Goal: Task Accomplishment & Management: Use online tool/utility

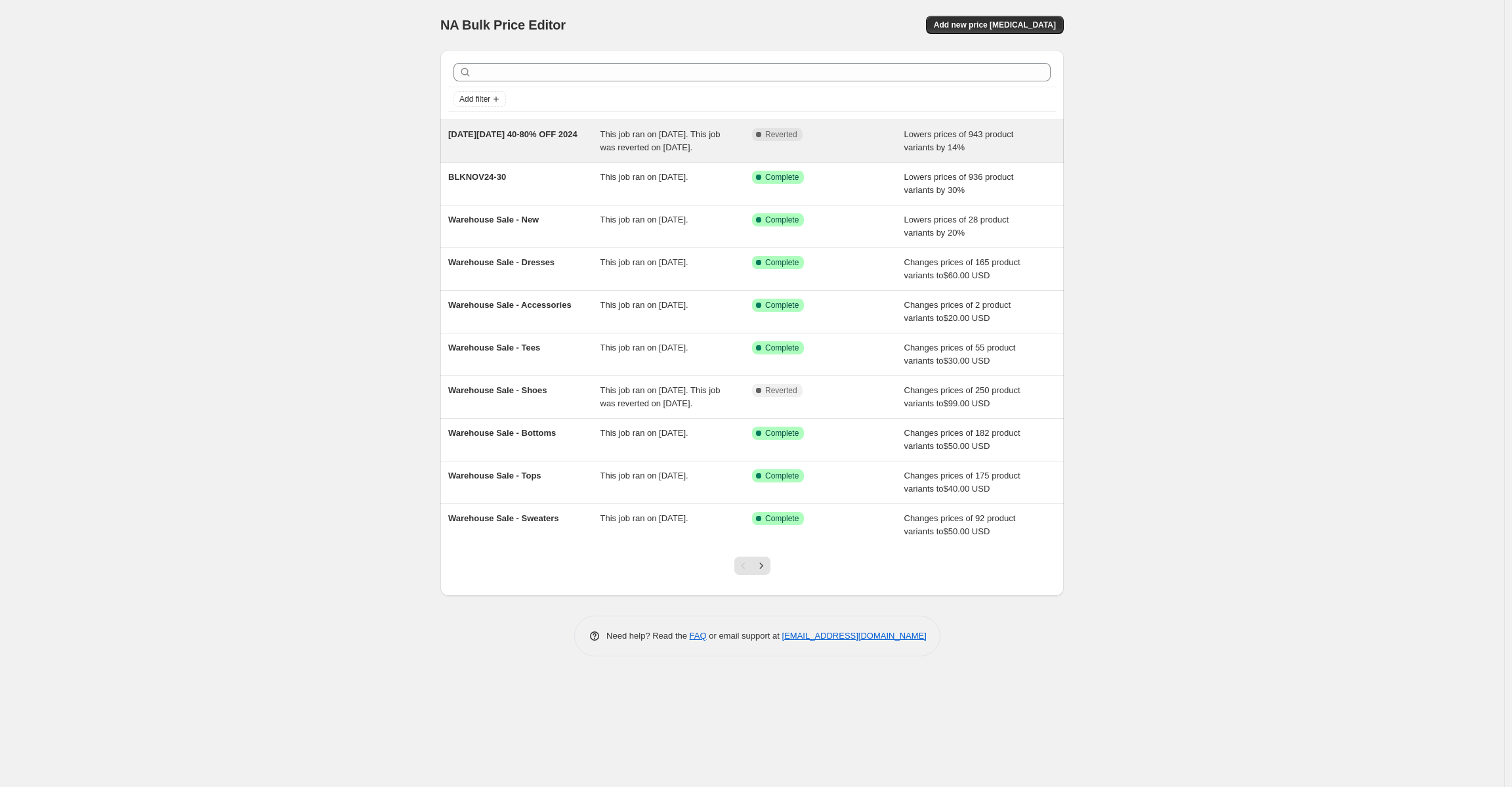
click at [654, 140] on div "This job ran on November 25, 2024. This job was reverted on December 9, 2024." at bounding box center [676, 141] width 152 height 27
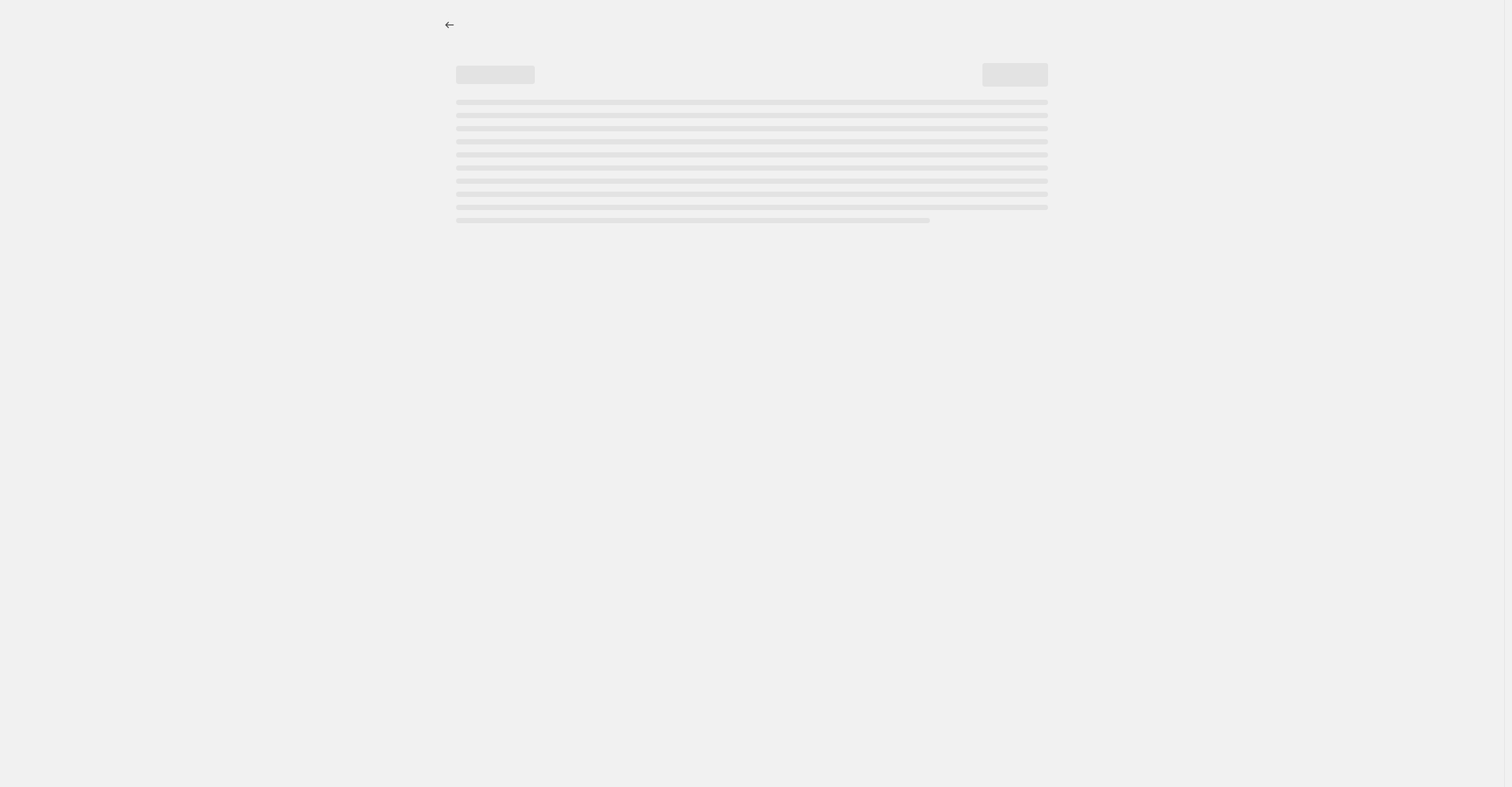
select select "percentage"
select select "no_change"
select select "collection"
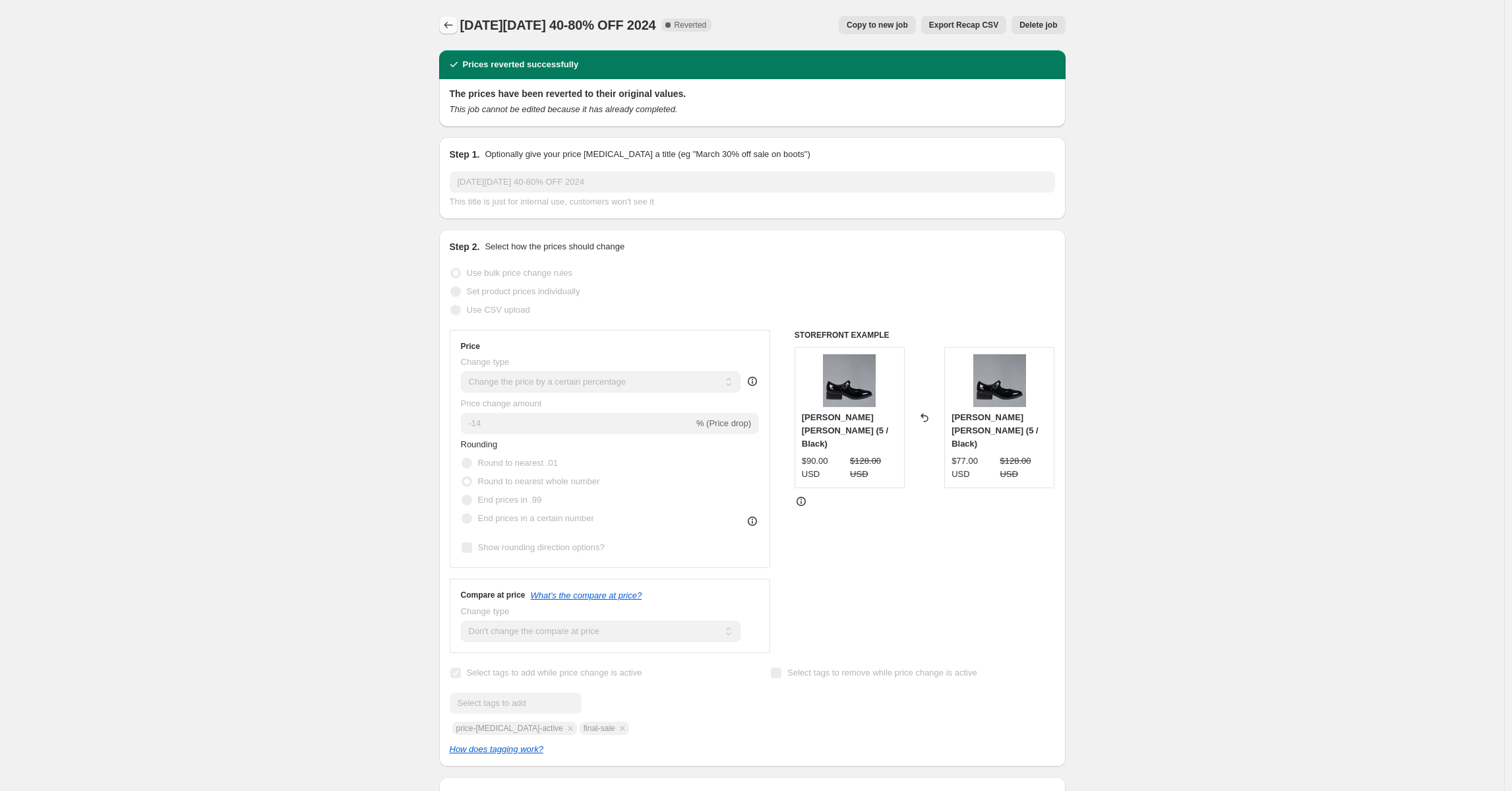
click at [444, 23] on button "Price change jobs" at bounding box center [448, 25] width 18 height 18
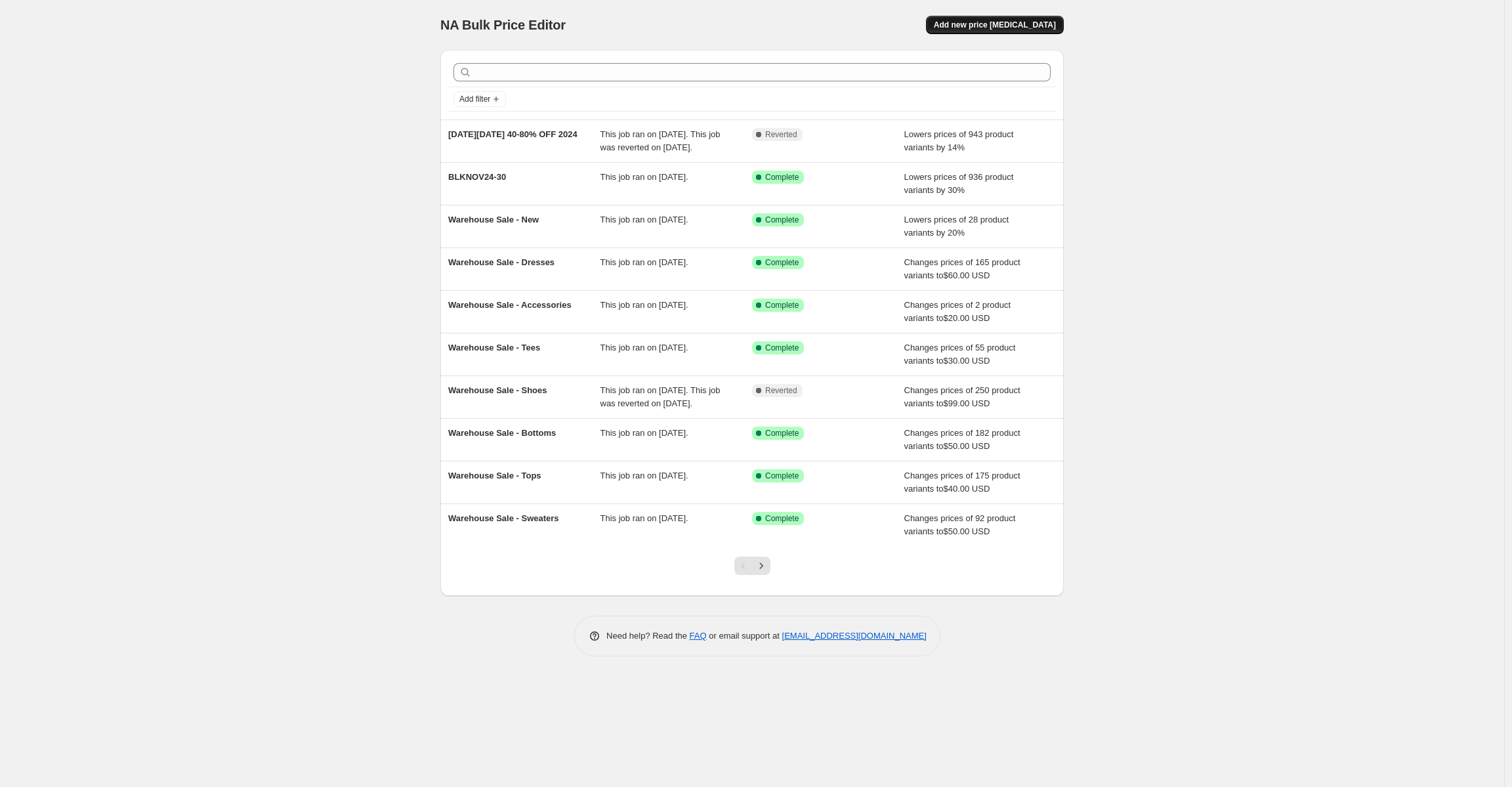
click at [990, 27] on span "Add new price change job" at bounding box center [995, 25] width 122 height 11
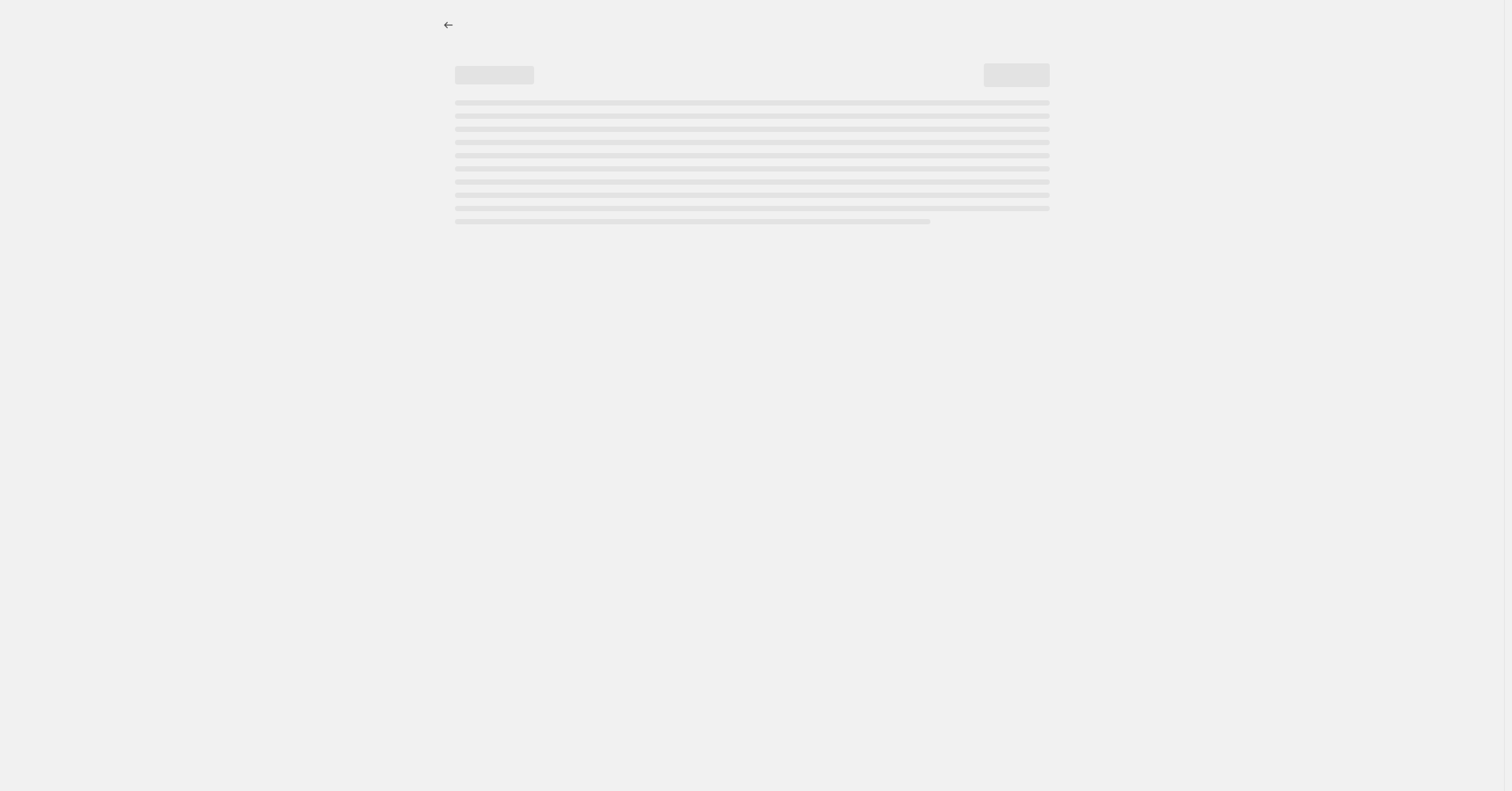
select select "percentage"
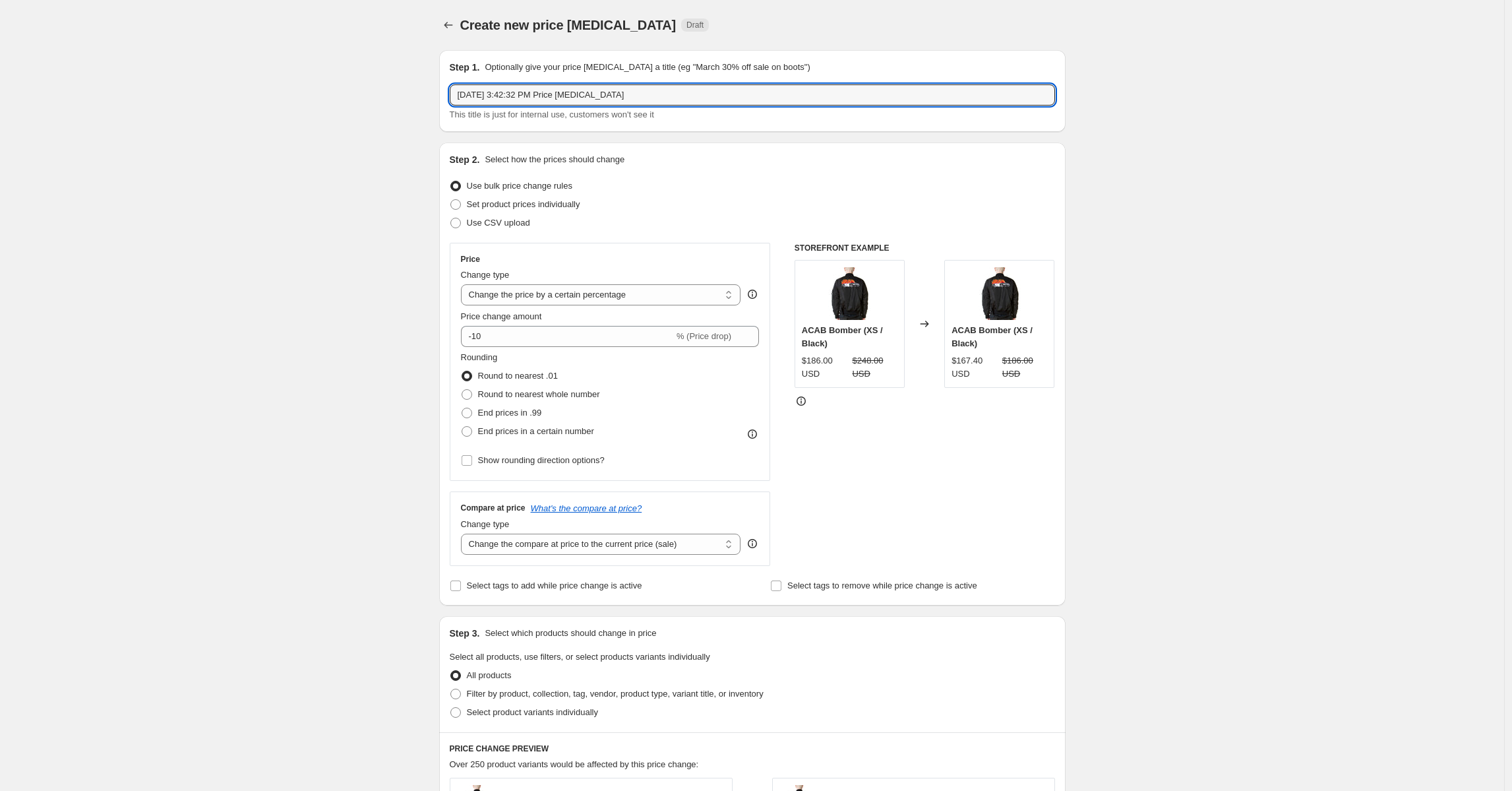
drag, startPoint x: 686, startPoint y: 91, endPoint x: 321, endPoint y: 5, distance: 375.0
click at [321, 5] on div "Create new price change job. This page is ready Create new price change job Dra…" at bounding box center [752, 659] width 1504 height 1318
type input "test"
click at [641, 301] on select "Change the price to a certain amount Change the price by a certain amount Chang…" at bounding box center [601, 295] width 280 height 21
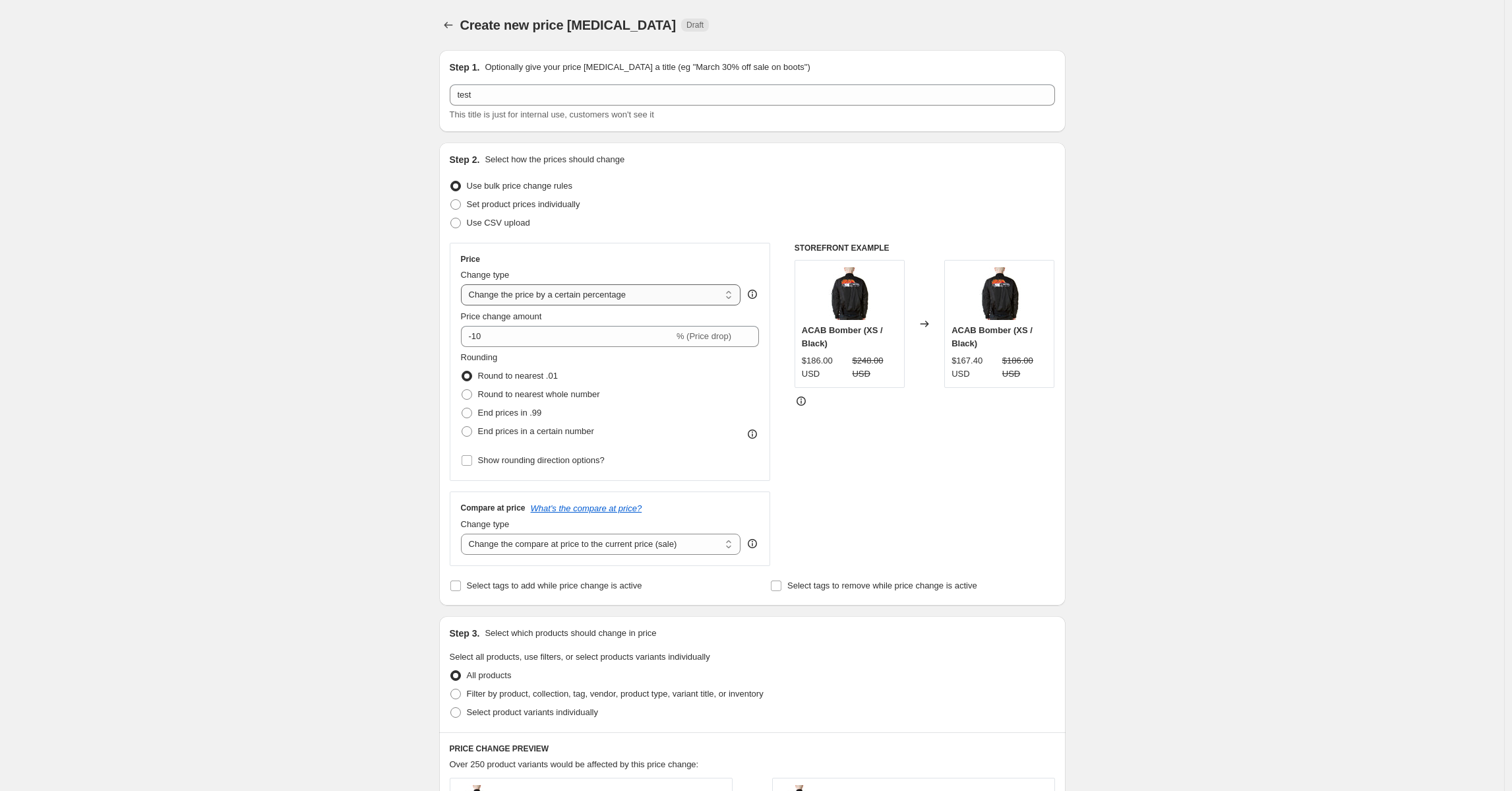
click at [464, 284] on select "Change the price to a certain amount Change the price by a certain amount Chang…" at bounding box center [601, 295] width 280 height 21
click at [644, 298] on select "Change the price to a certain amount Change the price by a certain amount Chang…" at bounding box center [601, 295] width 280 height 21
click at [464, 284] on select "Change the price to a certain amount Change the price by a certain amount Chang…" at bounding box center [601, 295] width 280 height 21
click at [534, 331] on input "-10" at bounding box center [567, 337] width 213 height 21
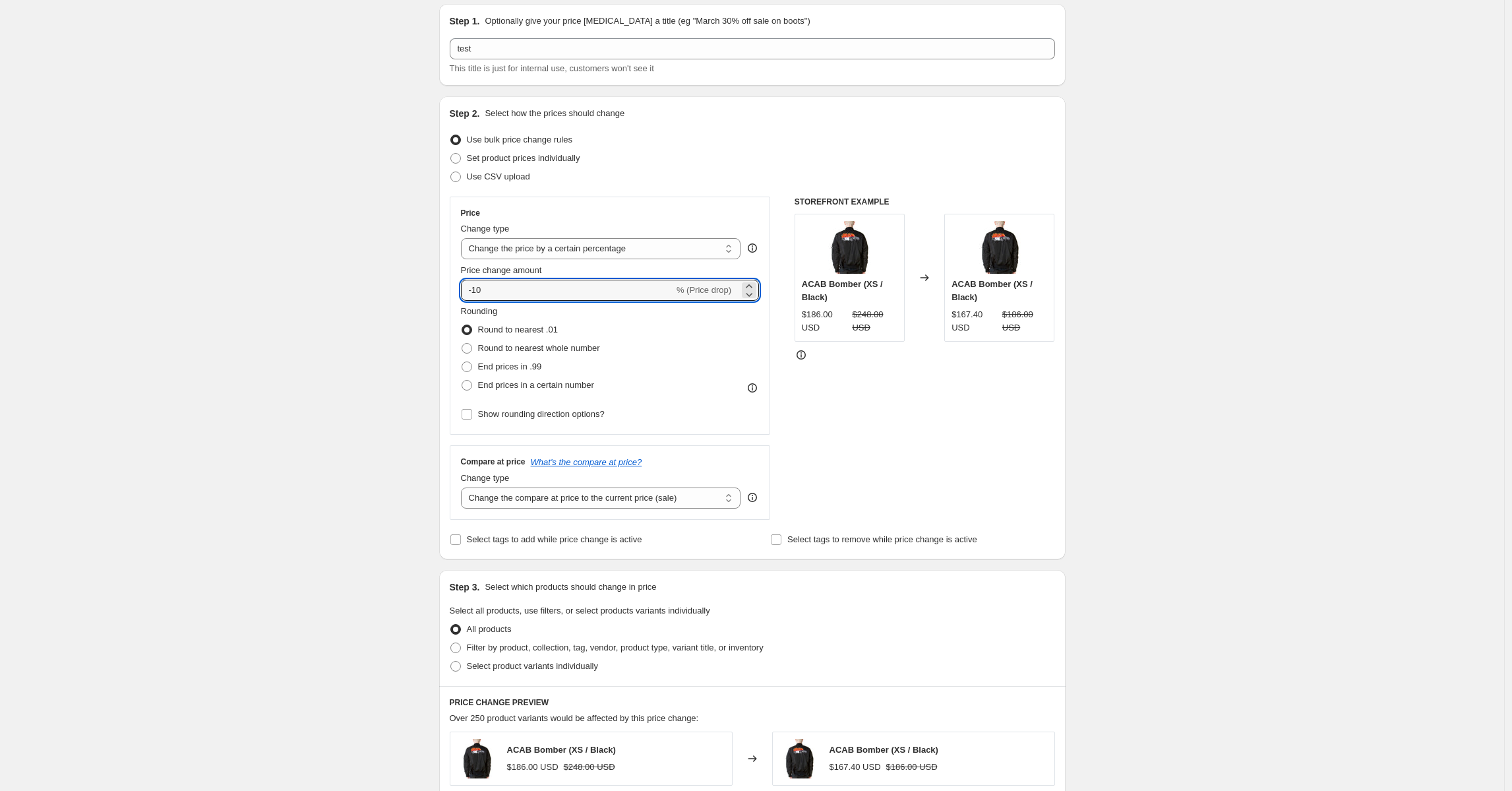
scroll to position [88, 0]
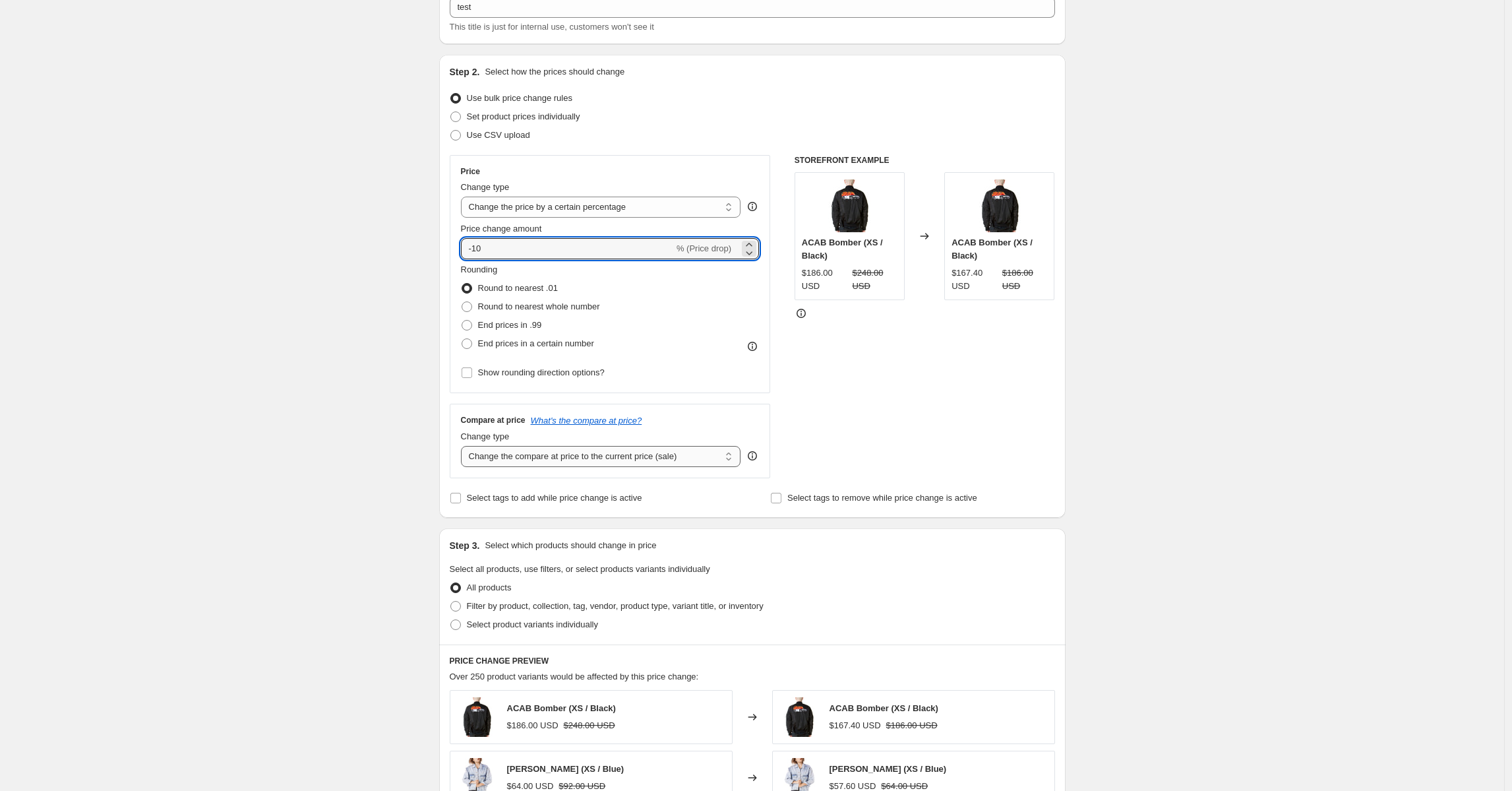
click at [561, 460] on select "Change the compare at price to the current price (sale) Change the compare at p…" at bounding box center [601, 456] width 280 height 21
click at [374, 419] on div "Create new price change job. This page is ready Create new price change job Dra…" at bounding box center [752, 572] width 1504 height 1318
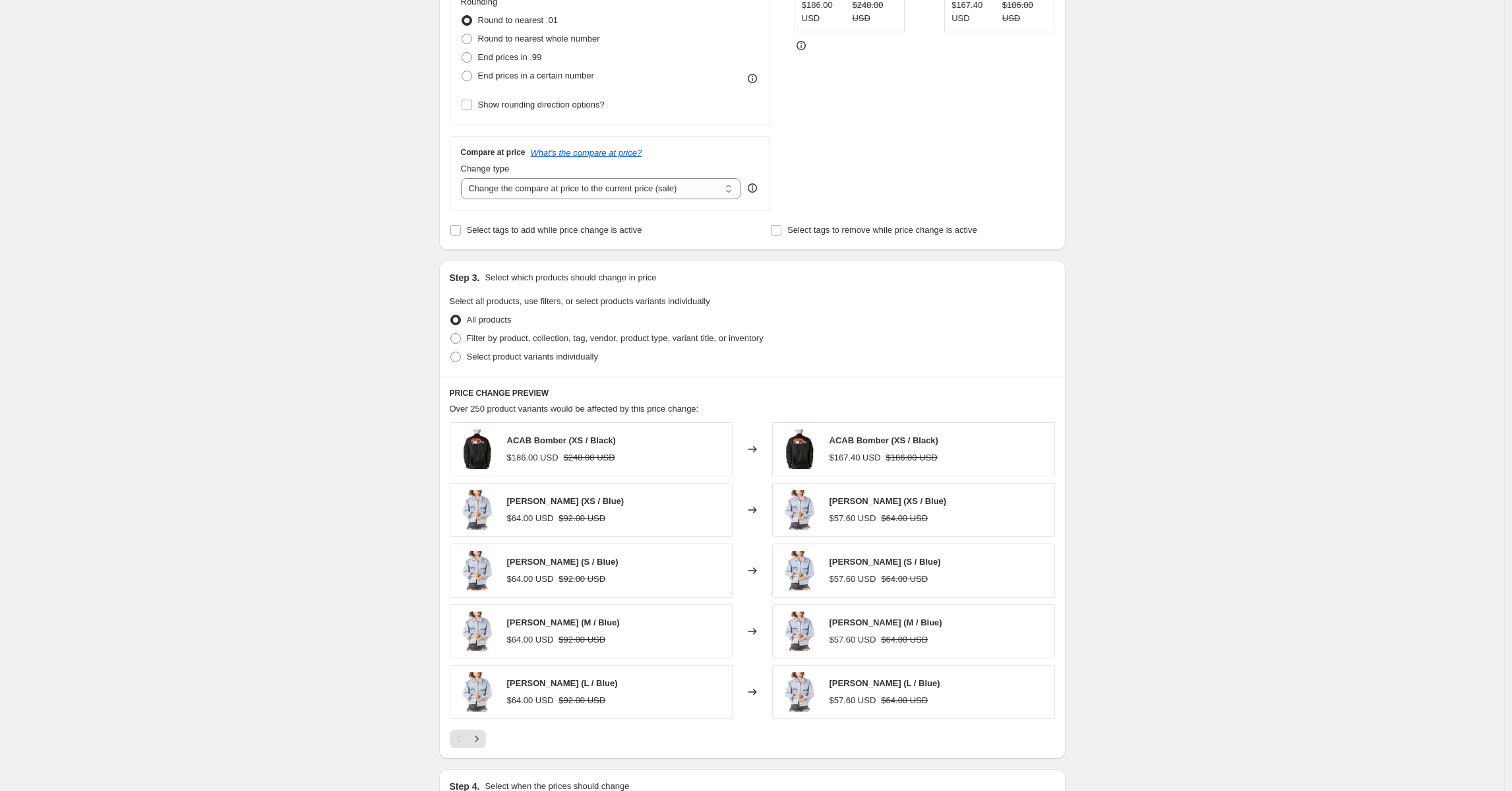
scroll to position [367, 0]
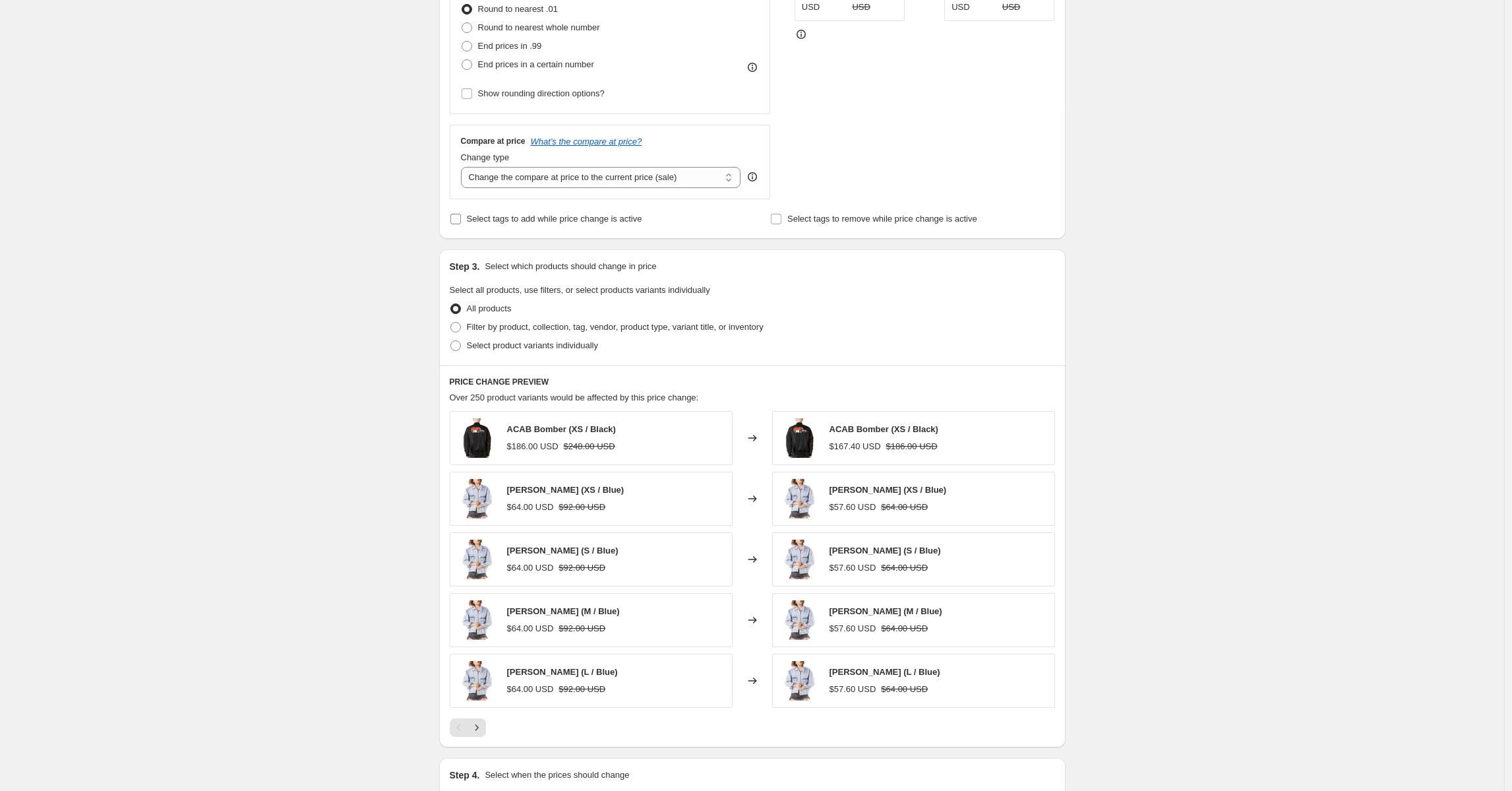
click at [573, 221] on span "Select tags to add while price change is active" at bounding box center [555, 218] width 175 height 10
click at [461, 221] on input "Select tags to add while price change is active" at bounding box center [456, 219] width 11 height 11
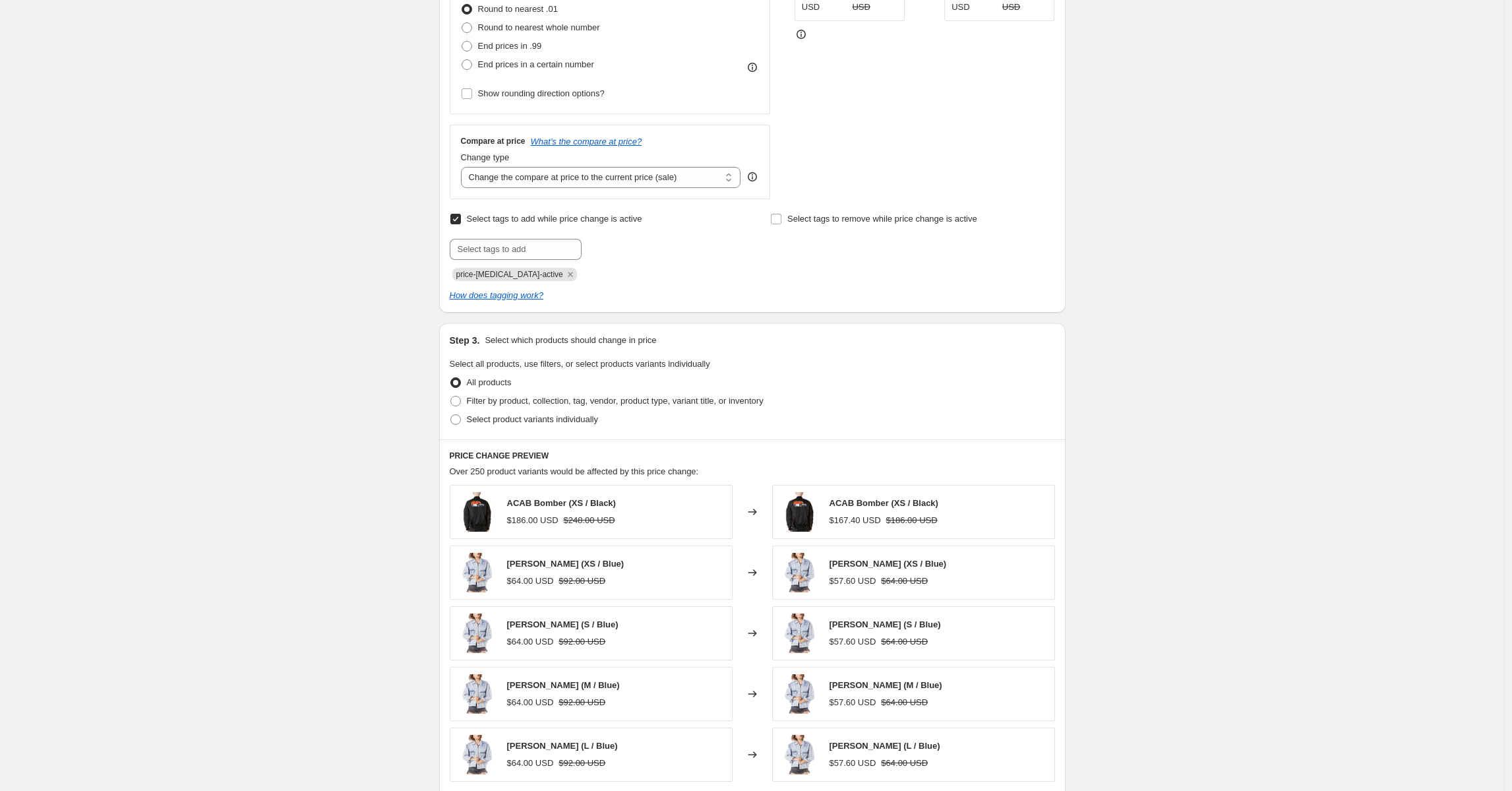
click at [573, 221] on span "Select tags to add while price change is active" at bounding box center [555, 218] width 175 height 10
click at [461, 221] on input "Select tags to add while price change is active" at bounding box center [456, 219] width 11 height 11
checkbox input "false"
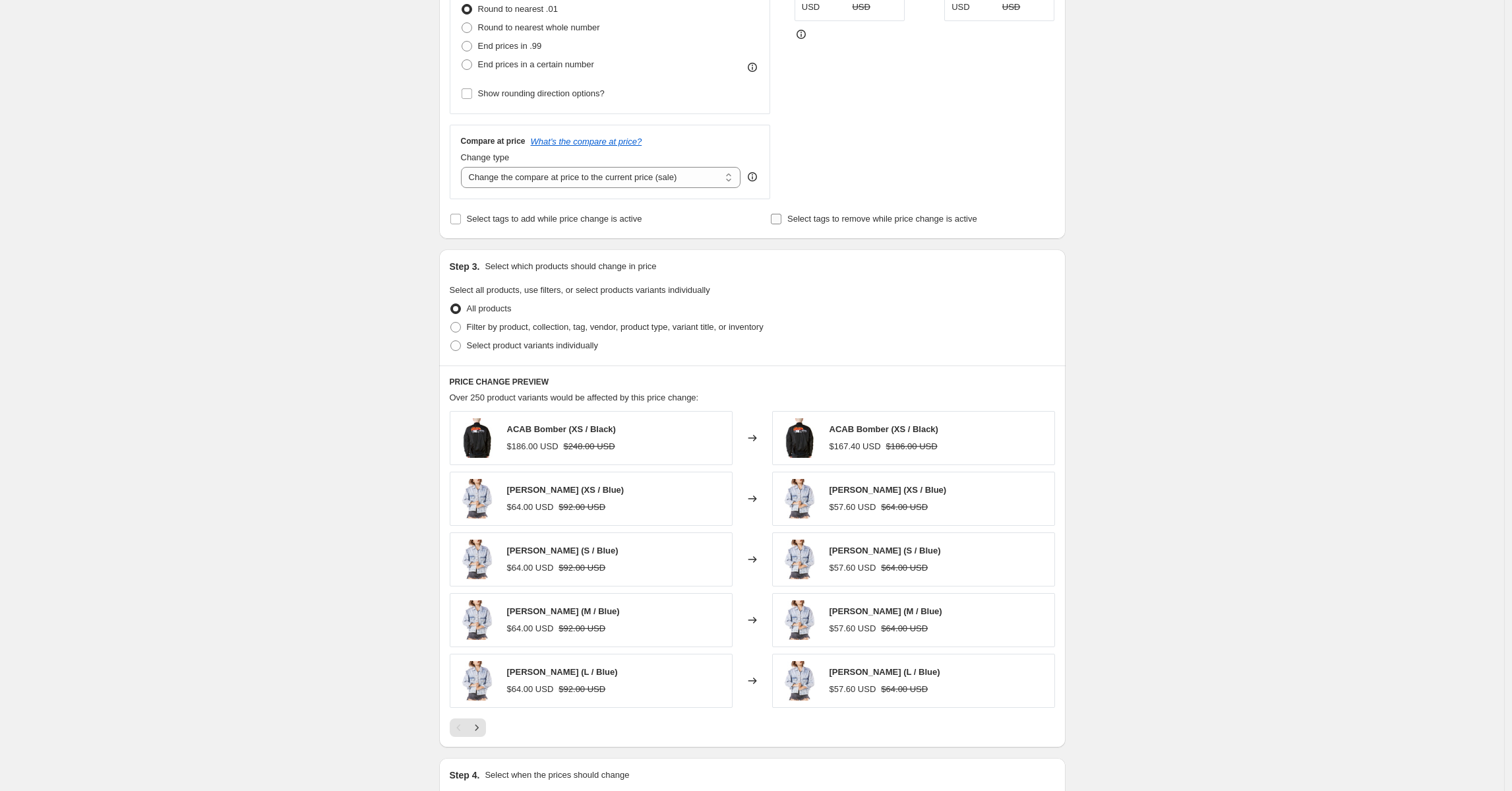
click at [802, 220] on span "Select tags to remove while price change is active" at bounding box center [881, 218] width 190 height 10
click at [782, 220] on input "Select tags to remove while price change is active" at bounding box center [776, 219] width 11 height 11
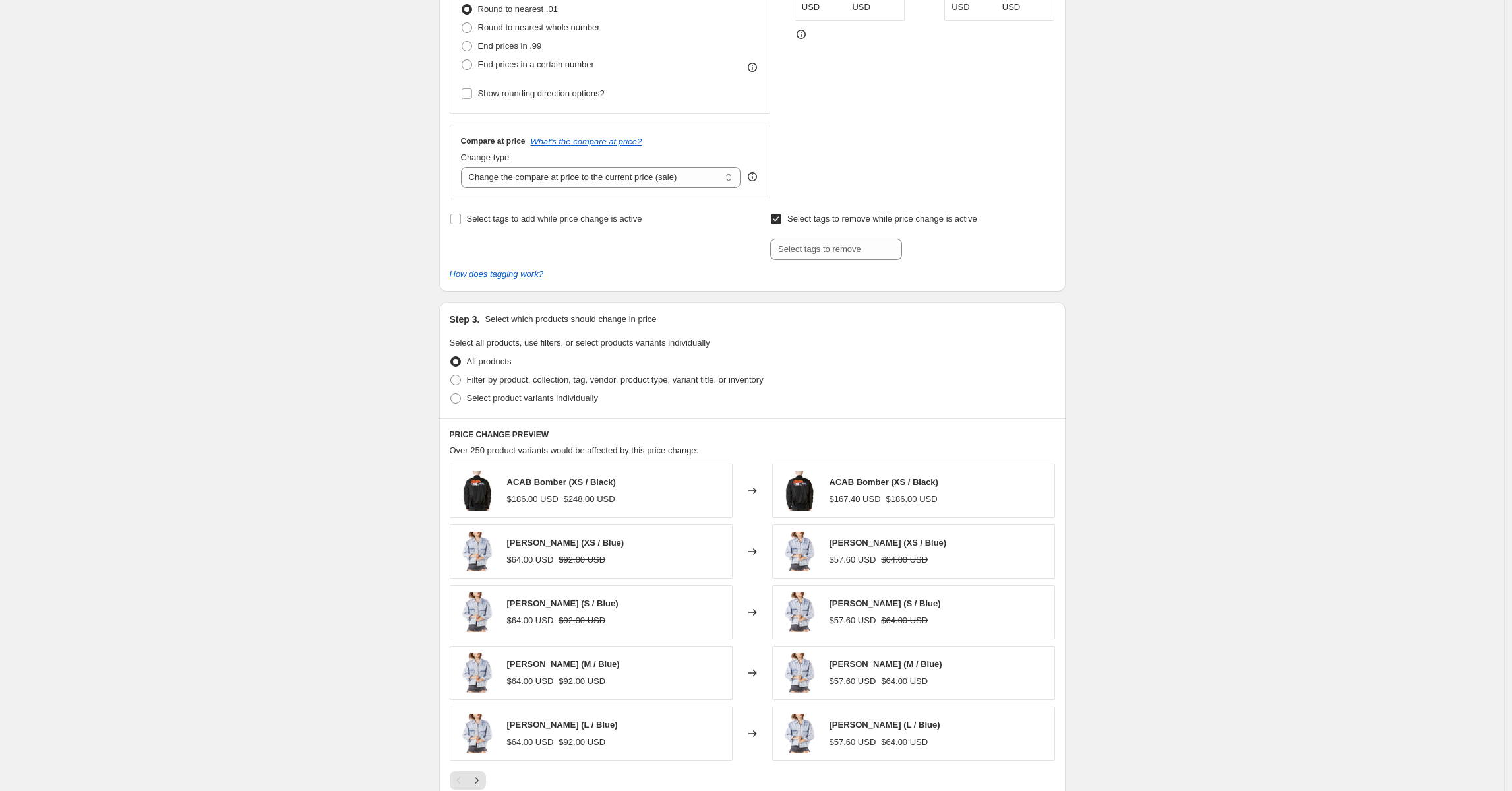
click at [814, 217] on span "Select tags to remove while price change is active" at bounding box center [881, 218] width 190 height 10
click at [782, 217] on input "Select tags to remove while price change is active" at bounding box center [776, 219] width 11 height 11
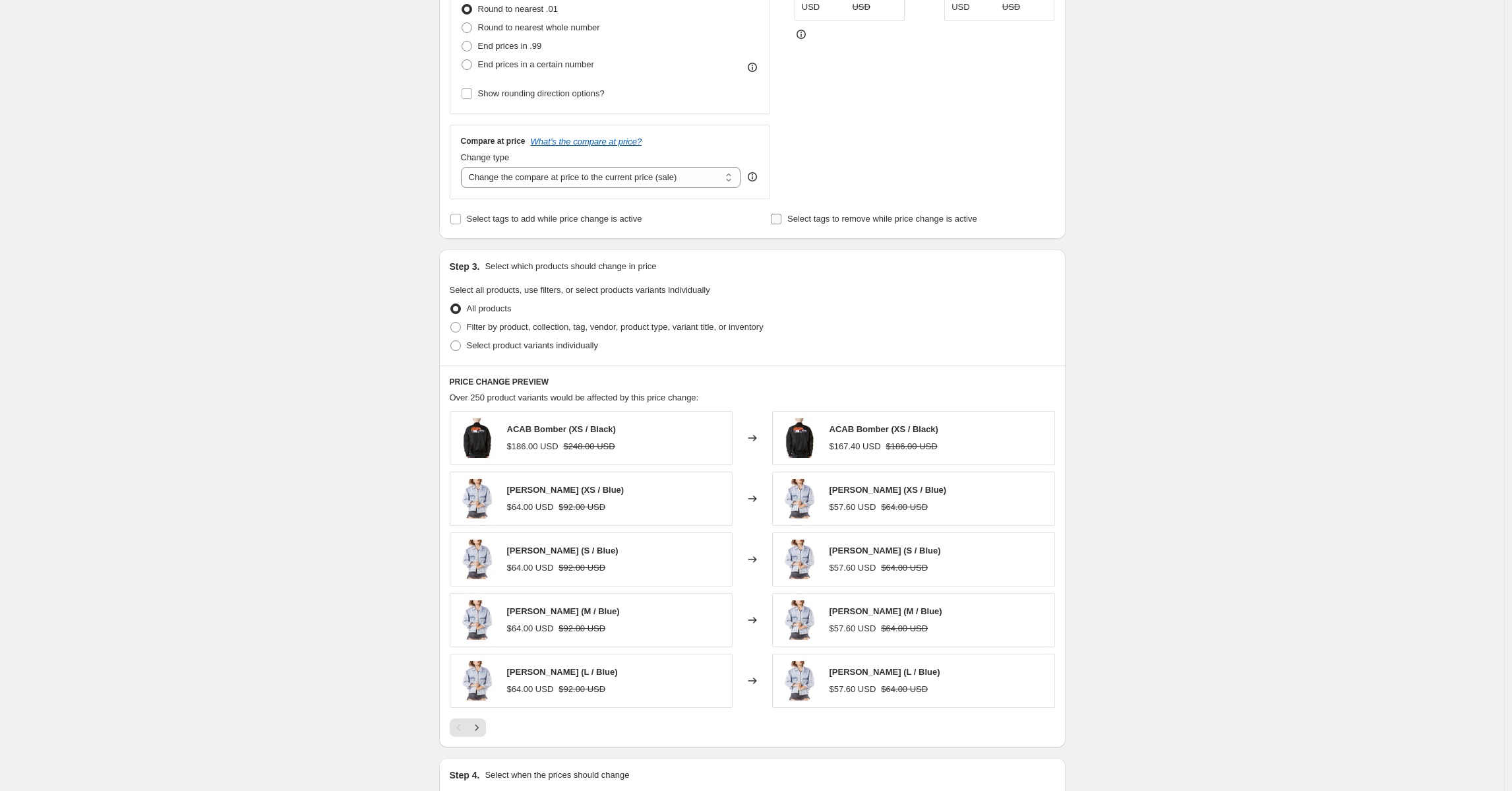
click at [814, 217] on span "Select tags to remove while price change is active" at bounding box center [881, 218] width 190 height 10
click at [782, 217] on input "Select tags to remove while price change is active" at bounding box center [776, 219] width 11 height 11
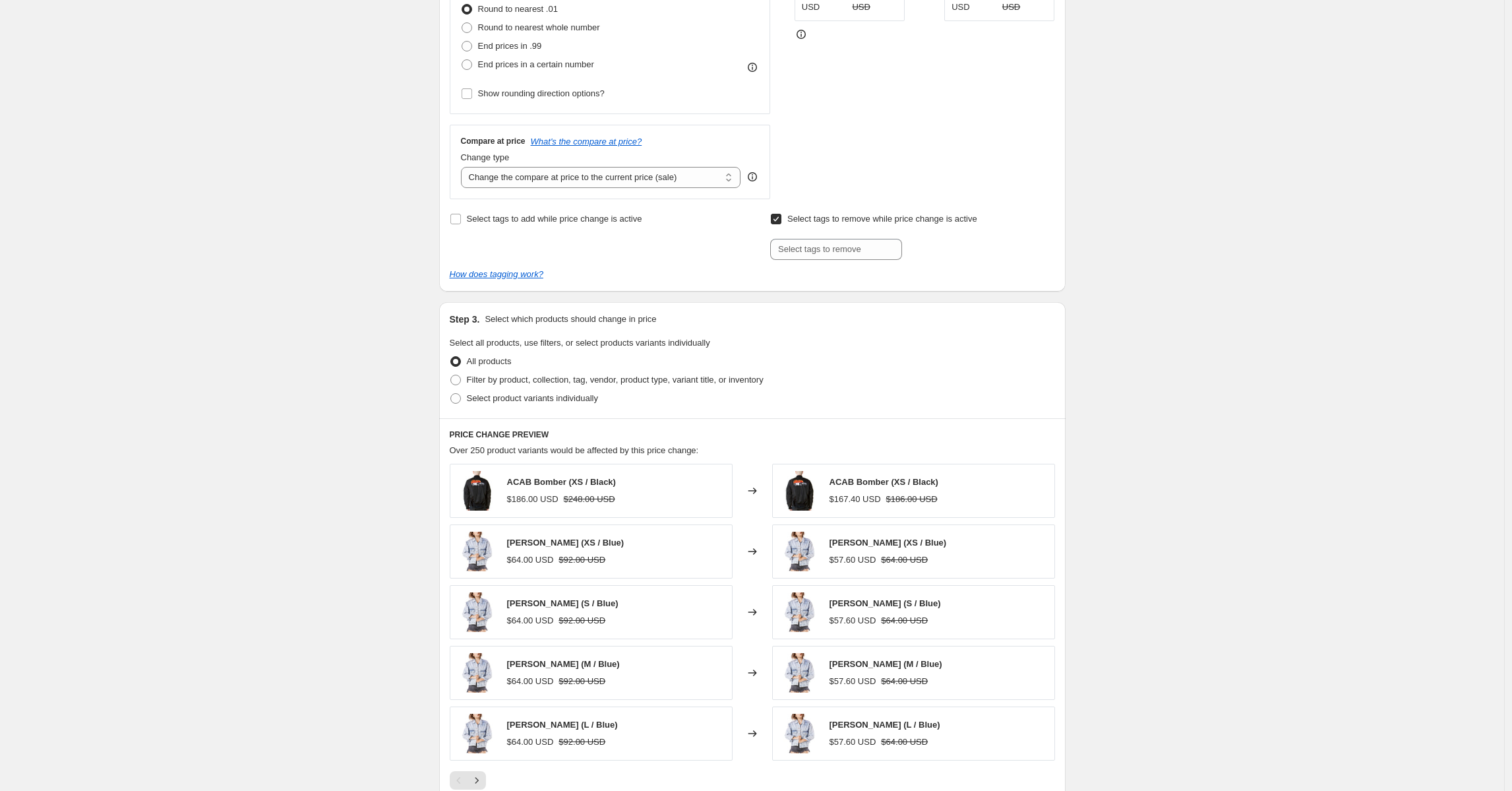
click at [814, 217] on span "Select tags to remove while price change is active" at bounding box center [881, 218] width 190 height 10
click at [782, 217] on input "Select tags to remove while price change is active" at bounding box center [776, 219] width 11 height 11
checkbox input "false"
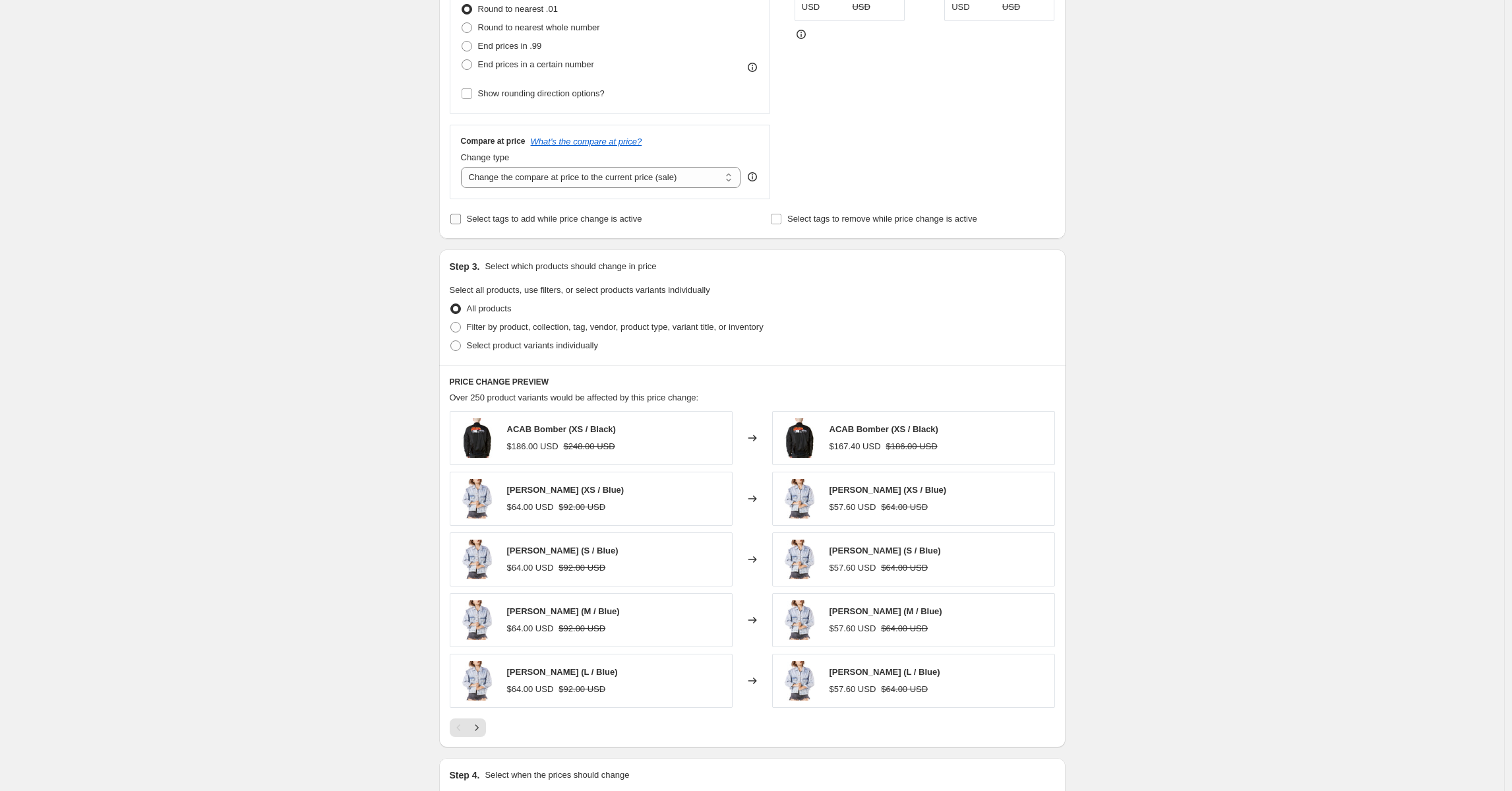
click at [641, 216] on span "Select tags to add while price change is active" at bounding box center [555, 218] width 175 height 10
click at [461, 216] on input "Select tags to add while price change is active" at bounding box center [456, 219] width 11 height 11
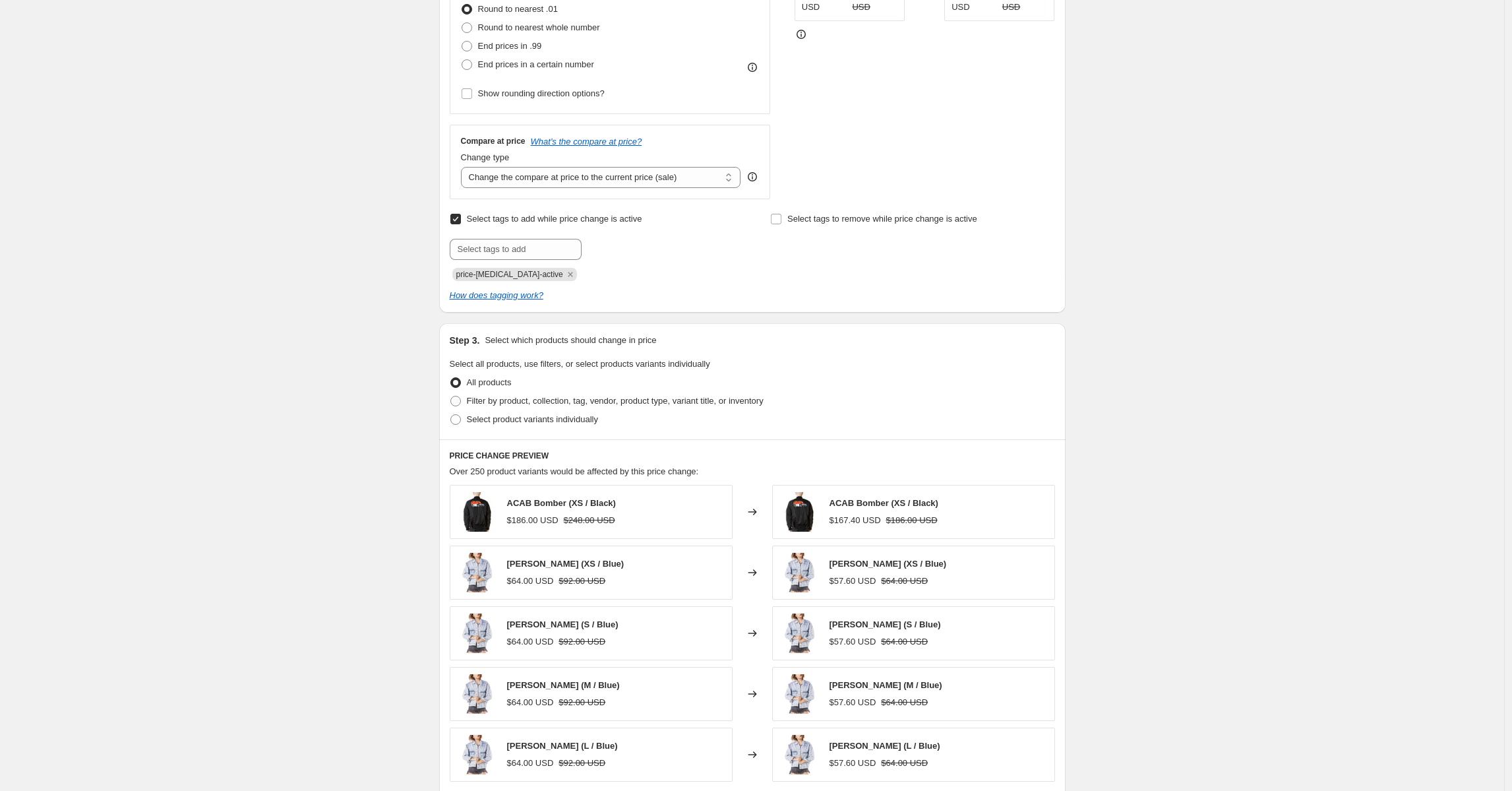
click at [641, 216] on span "Select tags to add while price change is active" at bounding box center [555, 218] width 175 height 10
click at [461, 216] on input "Select tags to add while price change is active" at bounding box center [456, 219] width 11 height 11
checkbox input "false"
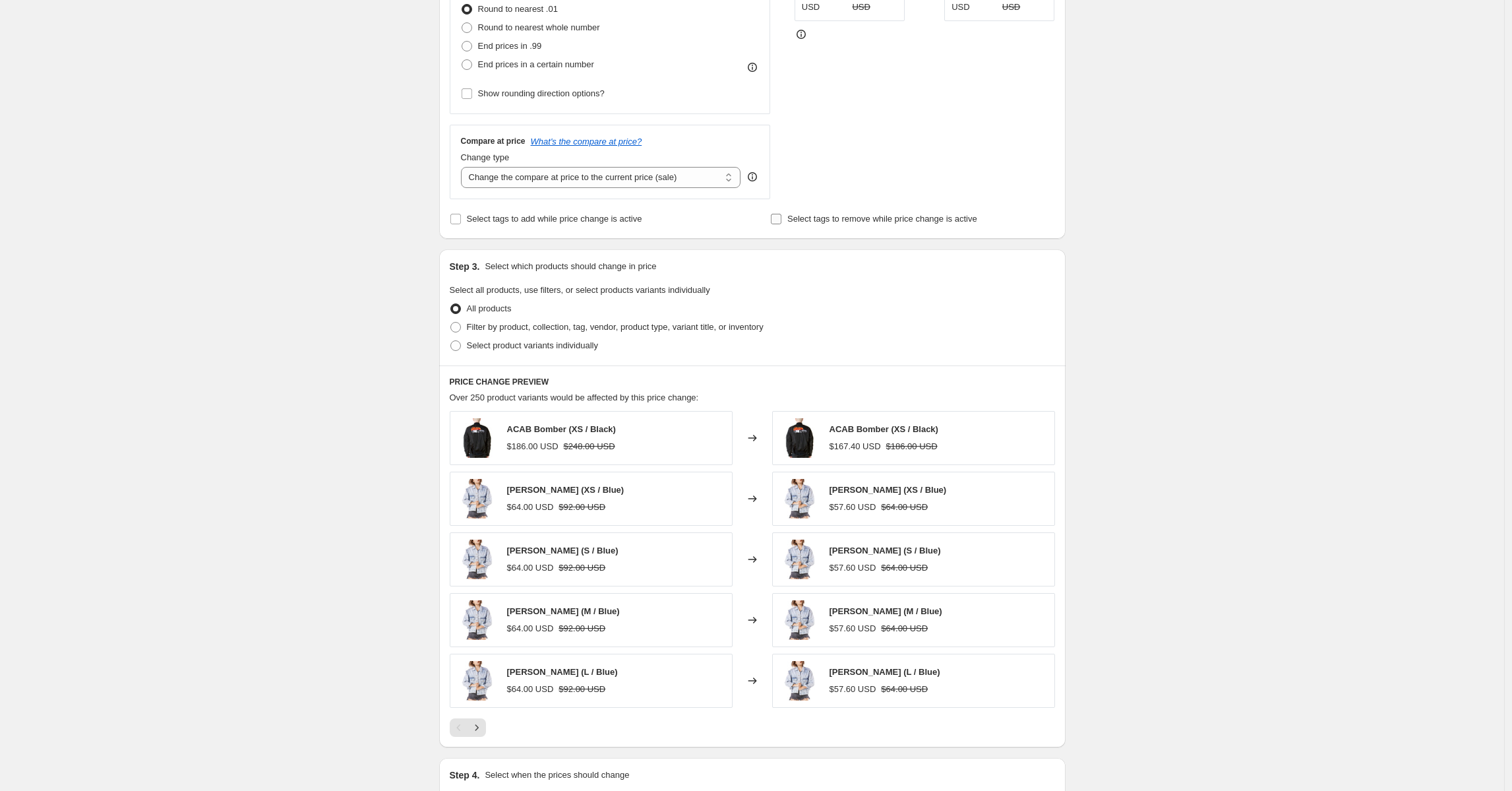
click at [827, 222] on span "Select tags to remove while price change is active" at bounding box center [881, 218] width 190 height 10
click at [782, 222] on input "Select tags to remove while price change is active" at bounding box center [776, 219] width 11 height 11
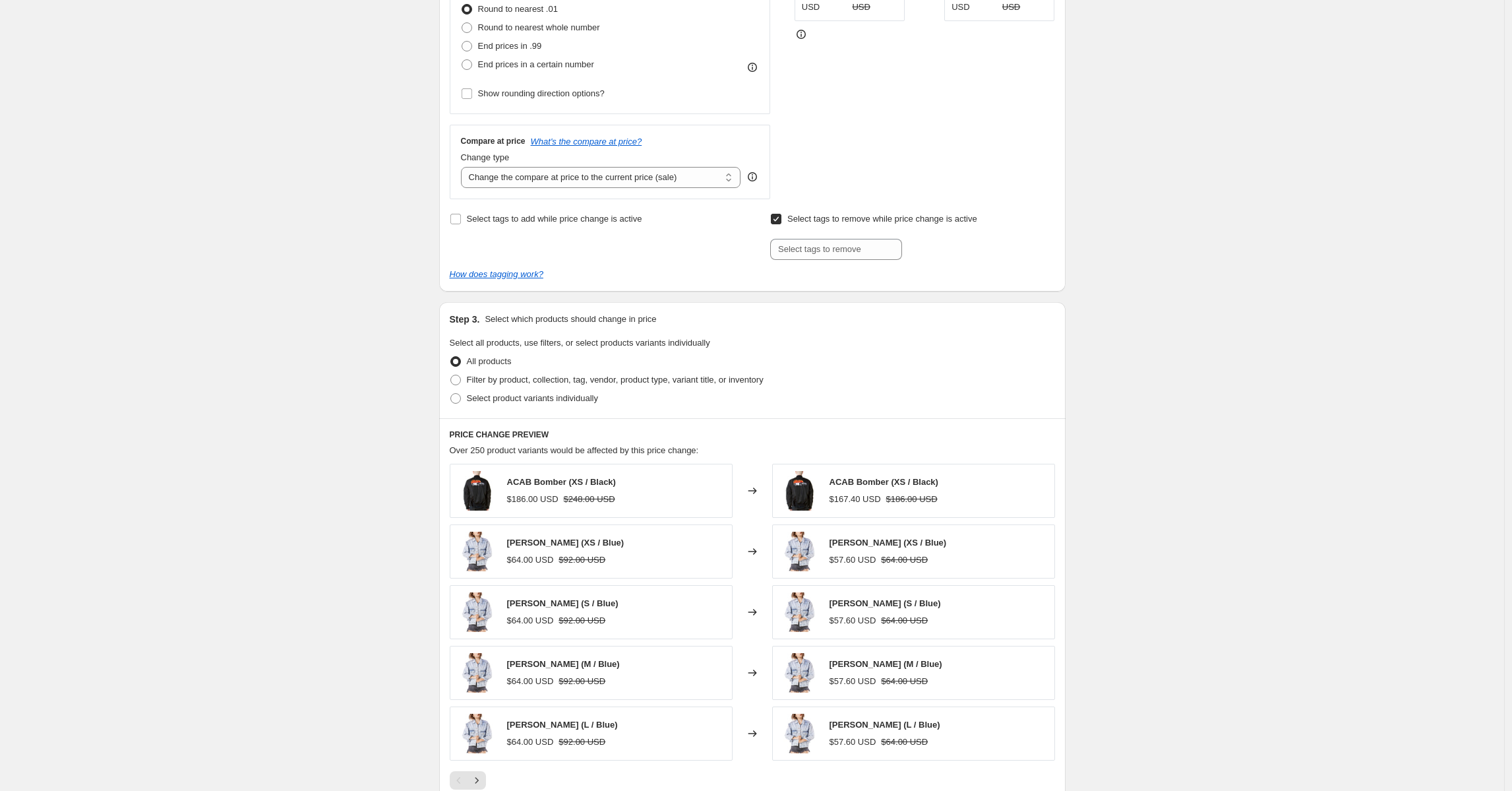
click at [828, 222] on span "Select tags to remove while price change is active" at bounding box center [881, 218] width 190 height 10
click at [782, 222] on input "Select tags to remove while price change is active" at bounding box center [776, 219] width 11 height 11
checkbox input "false"
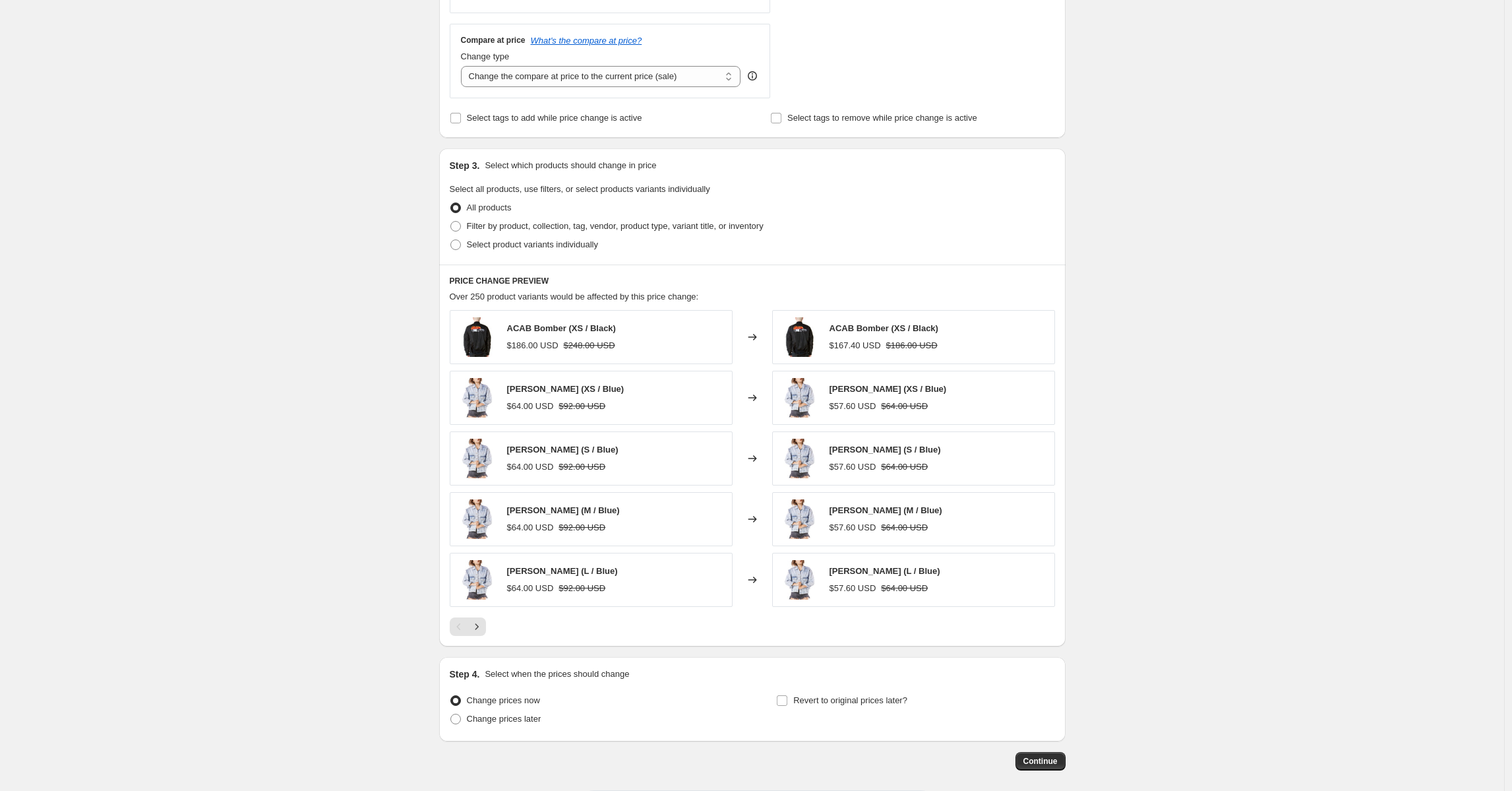
scroll to position [475, 0]
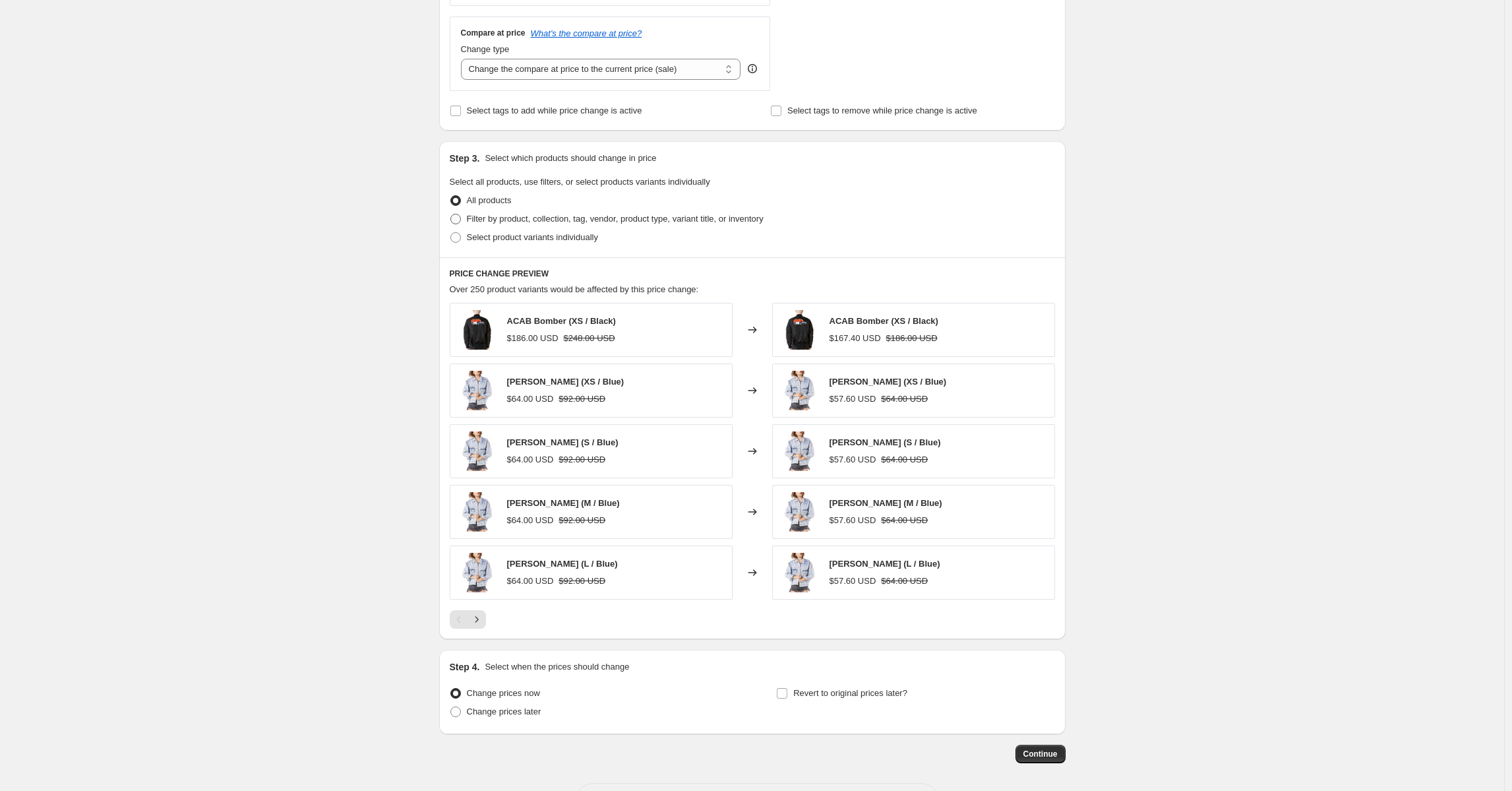
click at [576, 223] on span "Filter by product, collection, tag, vendor, product type, variant title, or inv…" at bounding box center [615, 218] width 297 height 10
click at [451, 214] on input "Filter by product, collection, tag, vendor, product type, variant title, or inv…" at bounding box center [450, 213] width 1 height 1
radio input "true"
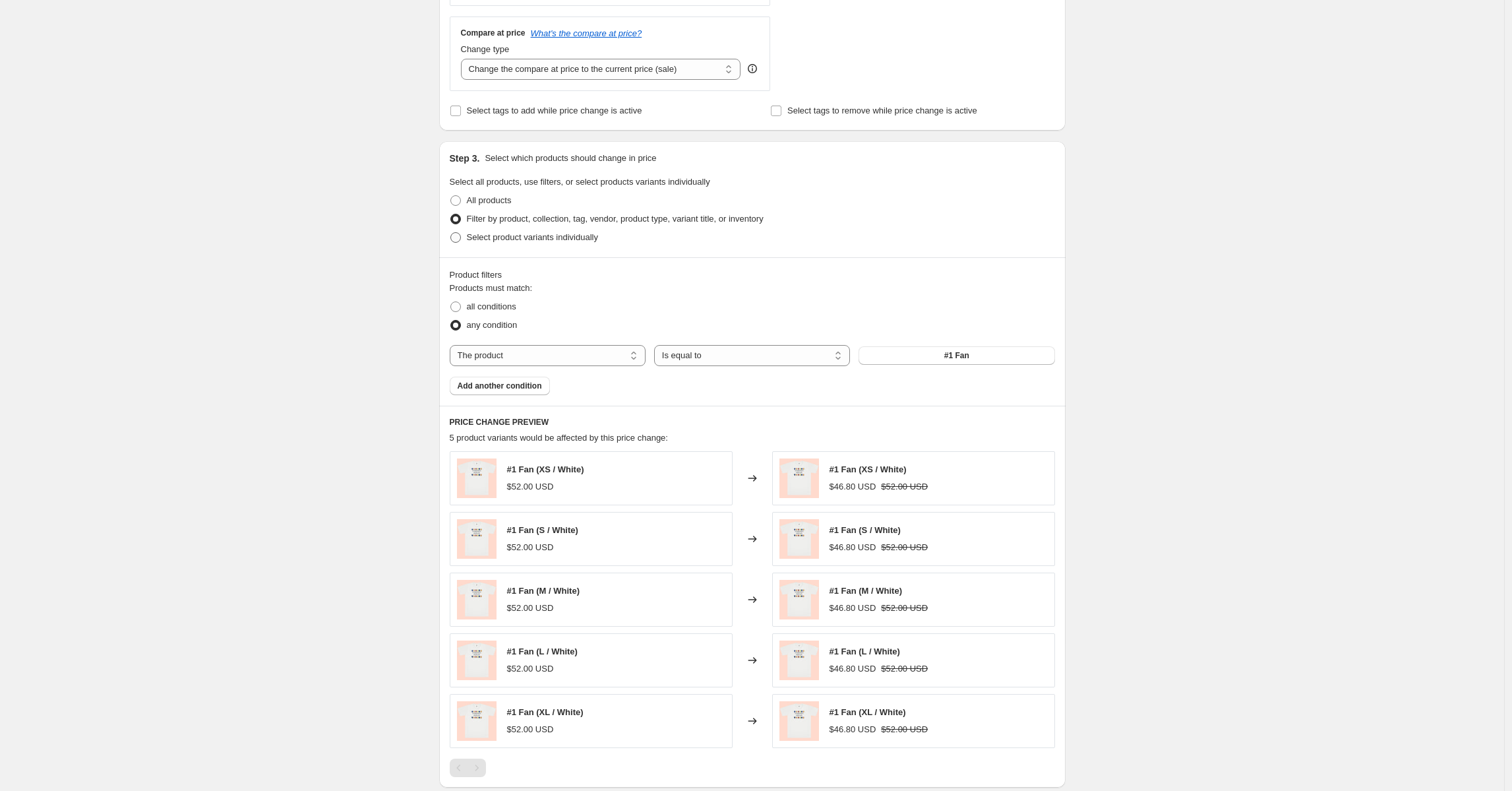
click at [502, 235] on span "Select product variants individually" at bounding box center [532, 237] width 131 height 10
click at [451, 233] on input "Select product variants individually" at bounding box center [450, 232] width 1 height 1
radio input "true"
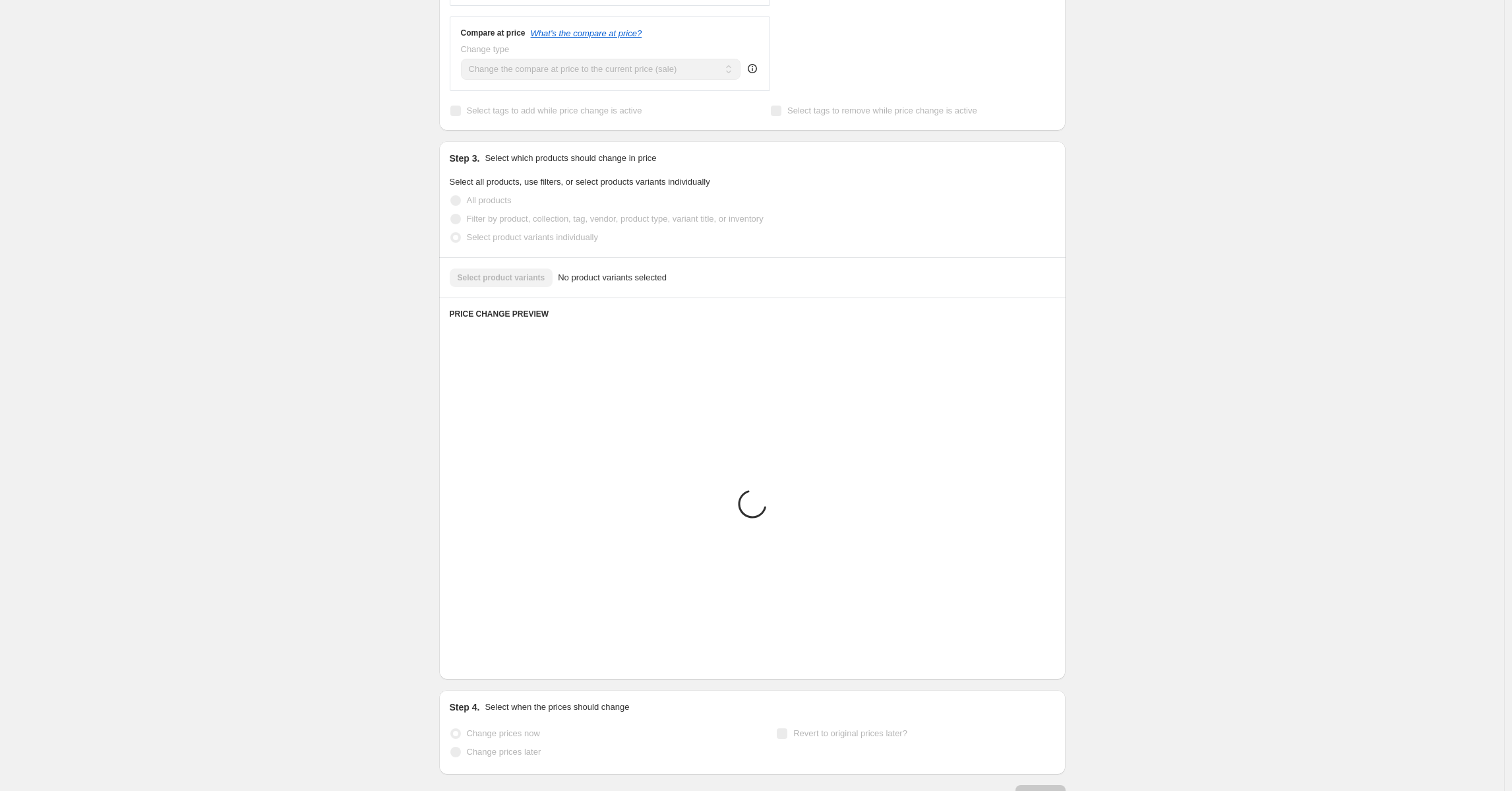
scroll to position [235, 0]
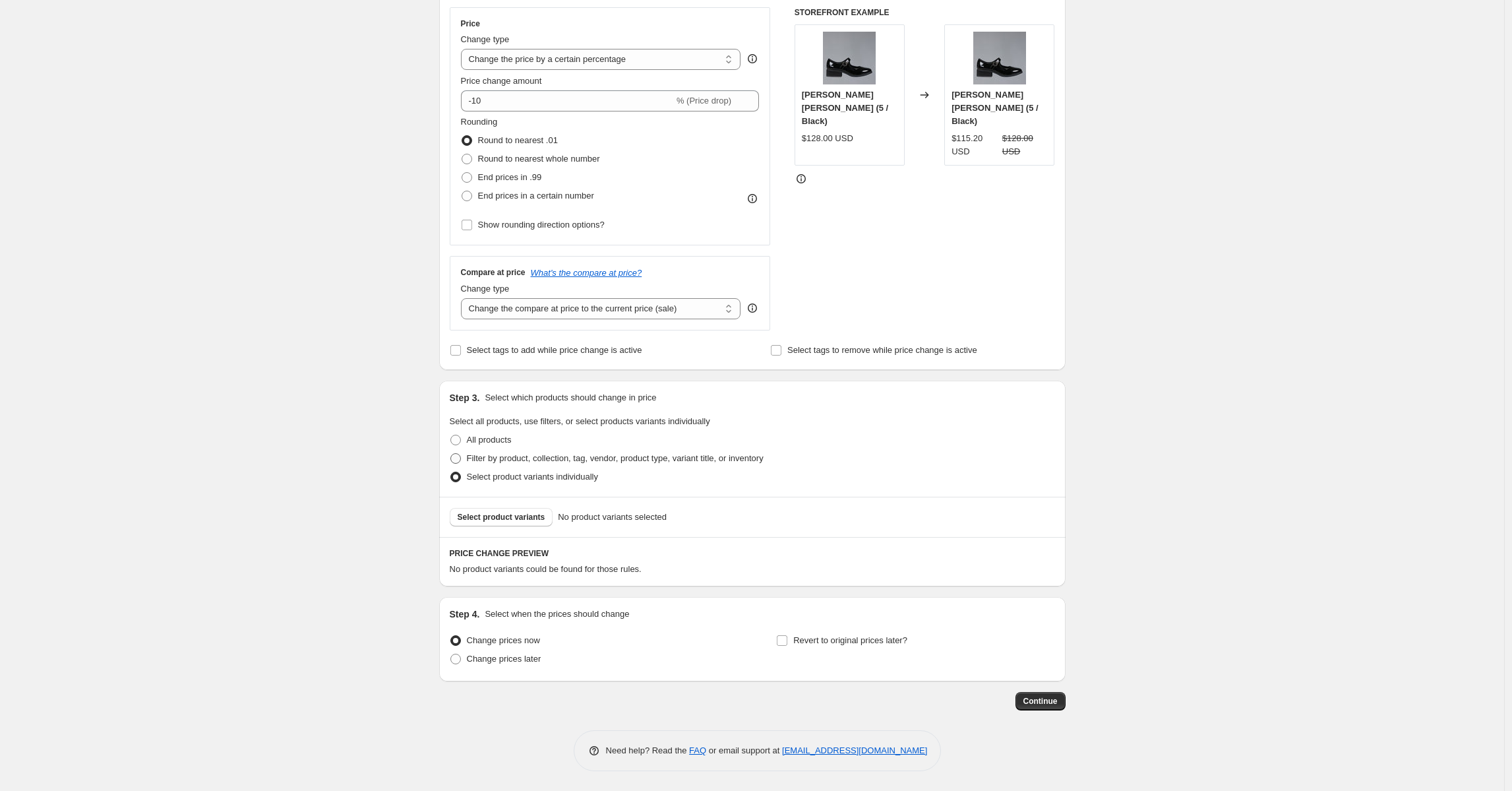
click at [485, 454] on span "Filter by product, collection, tag, vendor, product type, variant title, or inv…" at bounding box center [615, 458] width 297 height 10
click at [451, 454] on input "Filter by product, collection, tag, vendor, product type, variant title, or inv…" at bounding box center [450, 453] width 1 height 1
radio input "true"
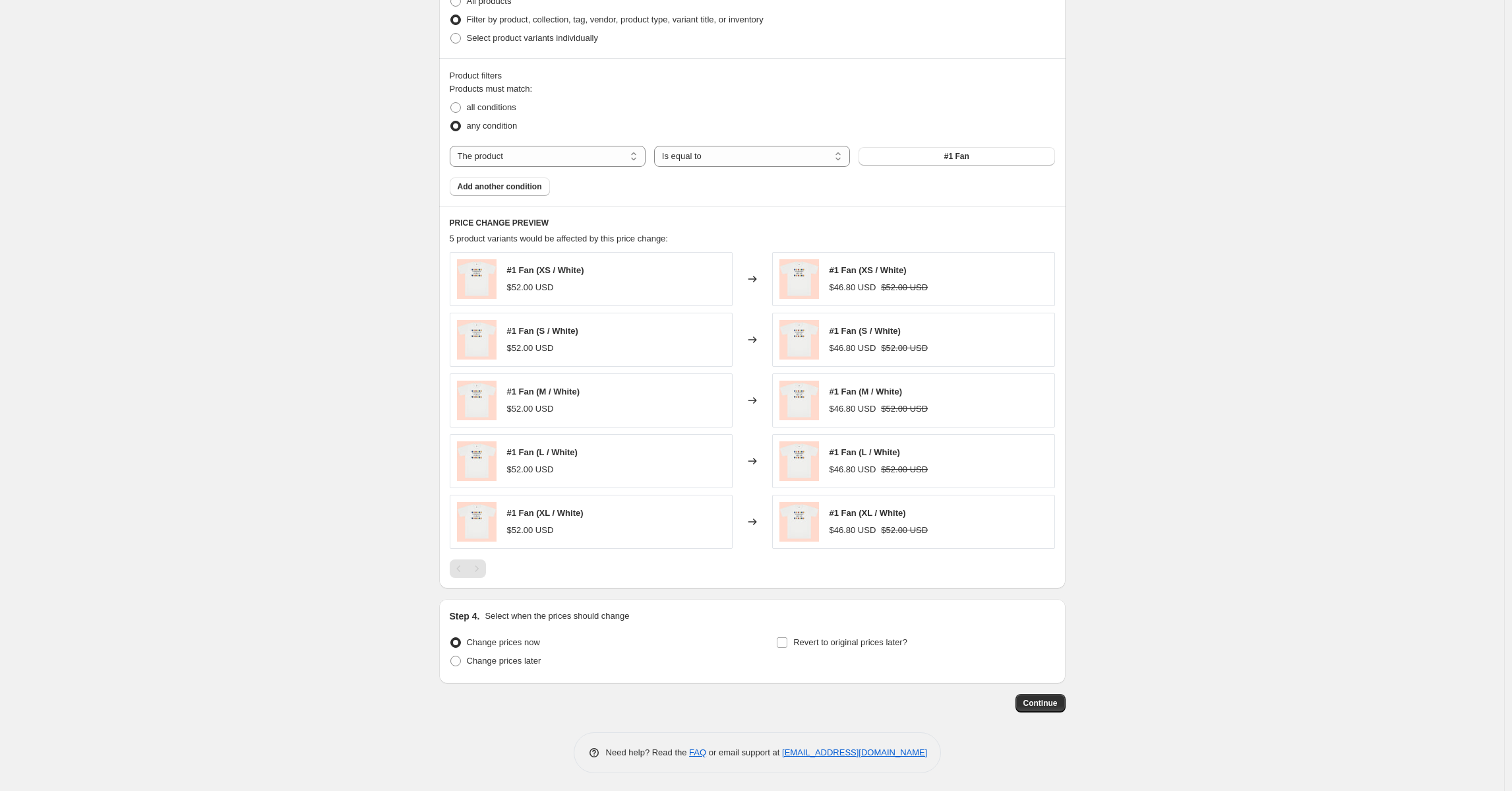
scroll to position [676, 0]
click at [858, 640] on span "Revert to original prices later?" at bounding box center [850, 640] width 114 height 10
click at [787, 640] on input "Revert to original prices later?" at bounding box center [782, 641] width 11 height 11
checkbox input "true"
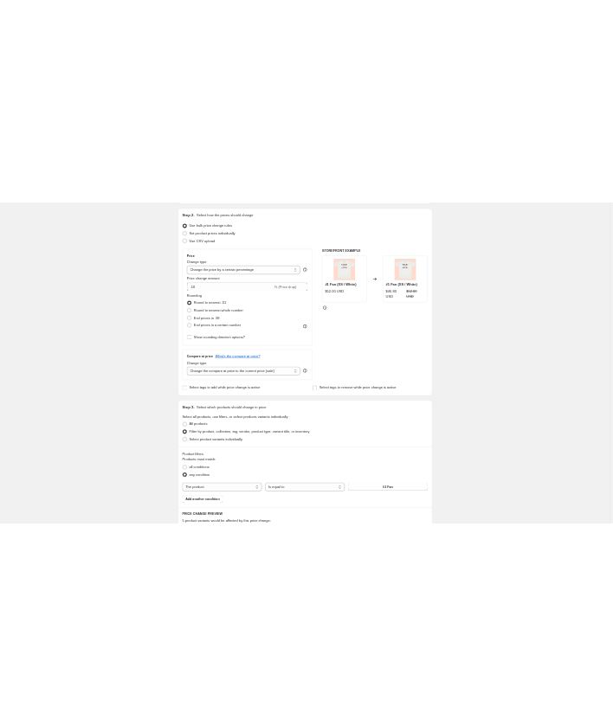
scroll to position [0, 0]
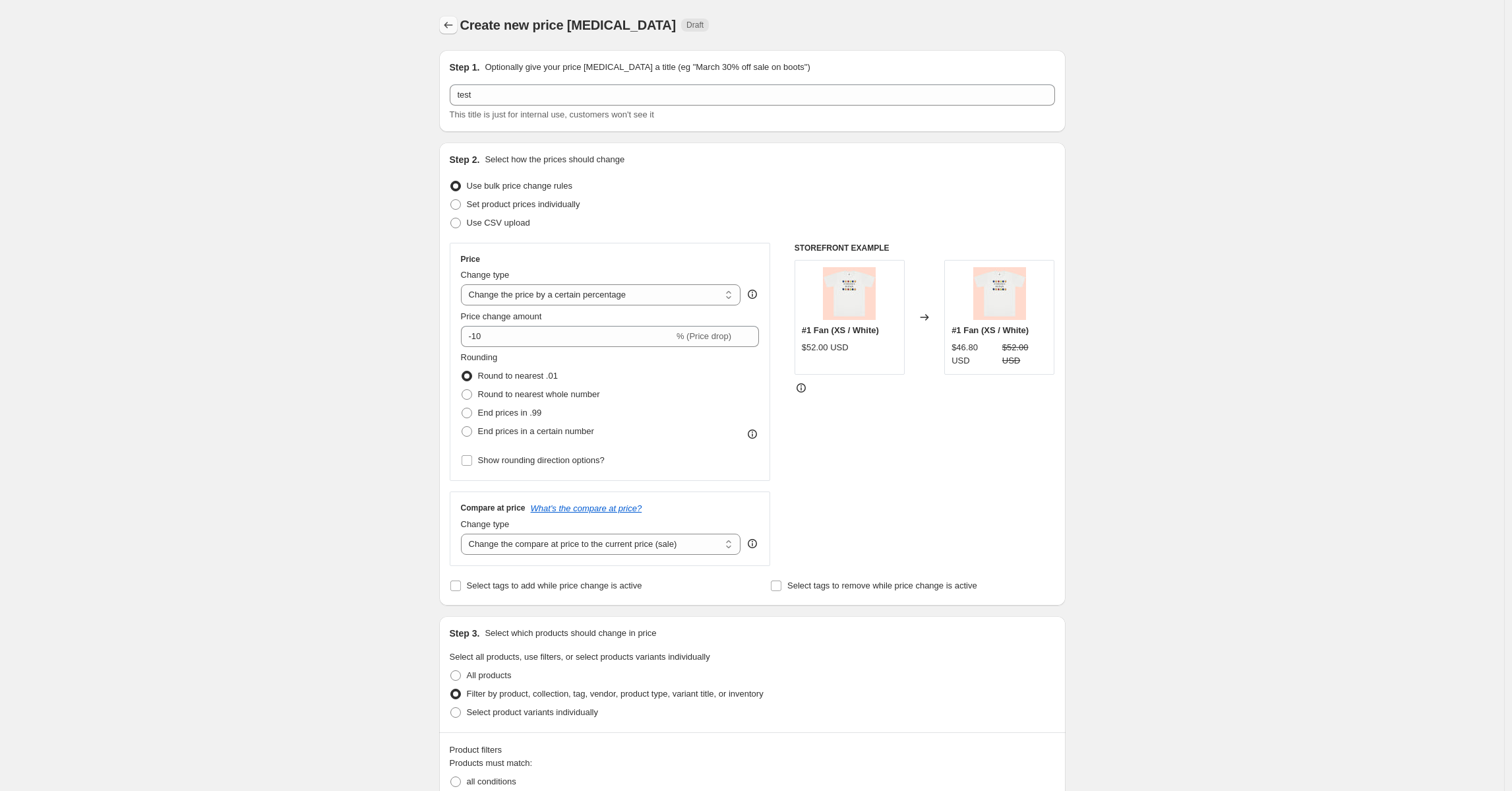
click at [449, 26] on icon "Price change jobs" at bounding box center [448, 25] width 8 height 7
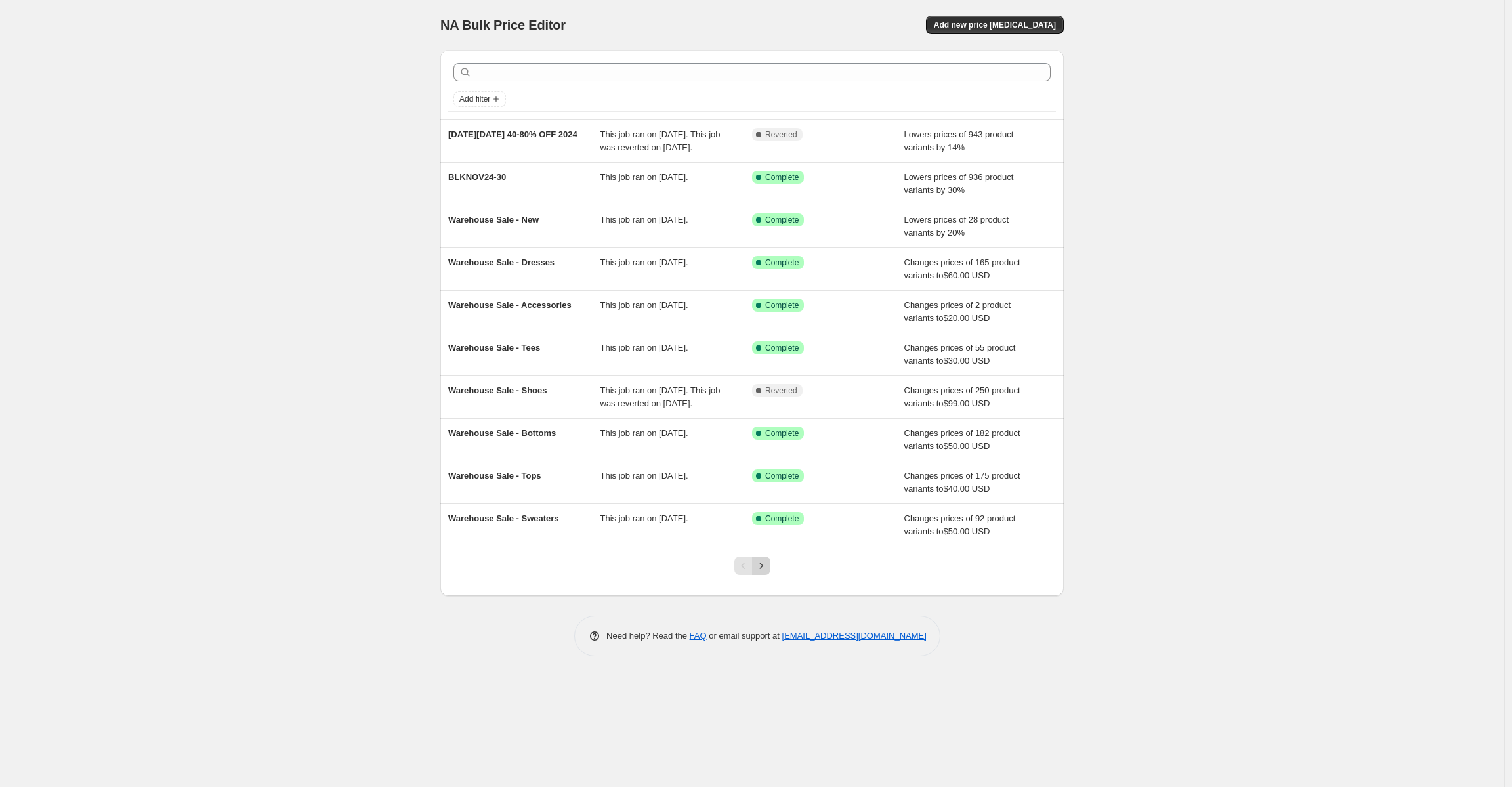
click at [761, 572] on icon "Next" at bounding box center [761, 565] width 13 height 13
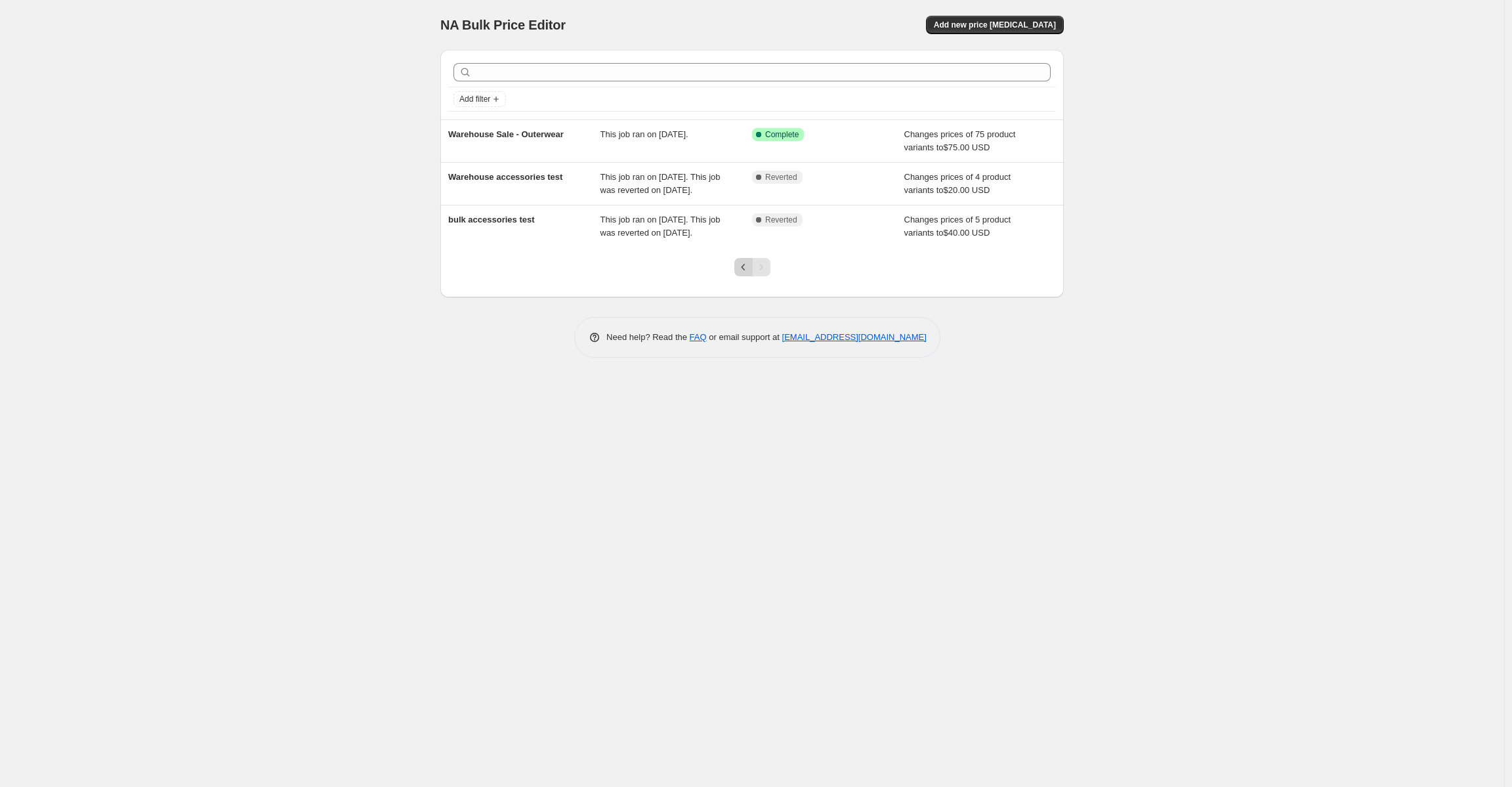
click at [747, 274] on icon "Previous" at bounding box center [743, 267] width 13 height 13
